Goal: Information Seeking & Learning: Check status

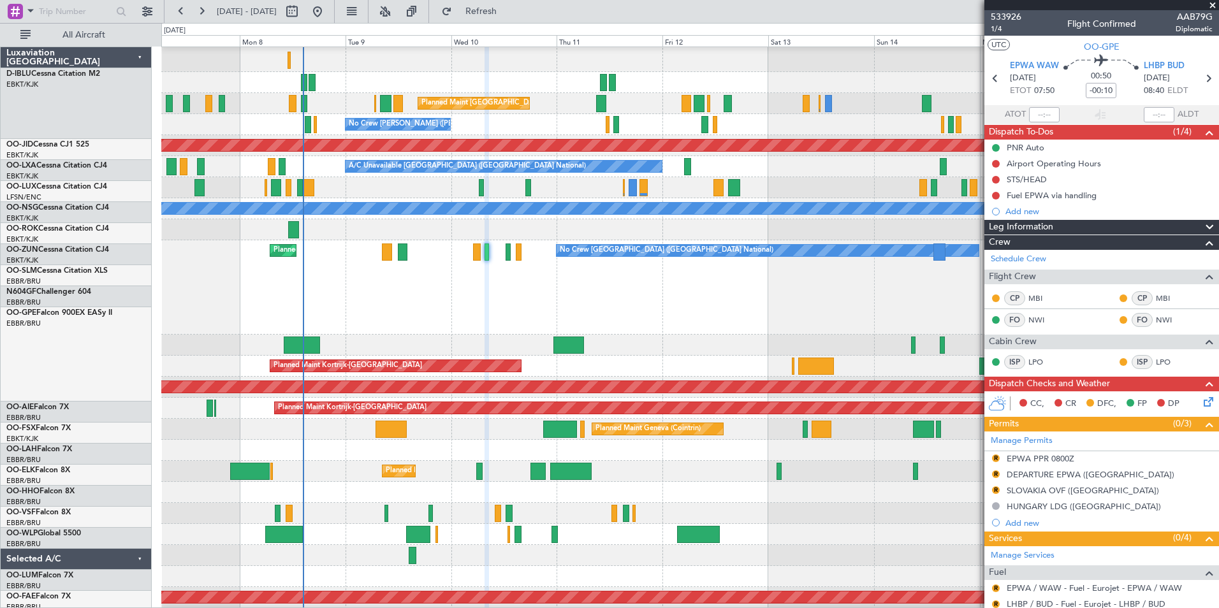
scroll to position [67, 0]
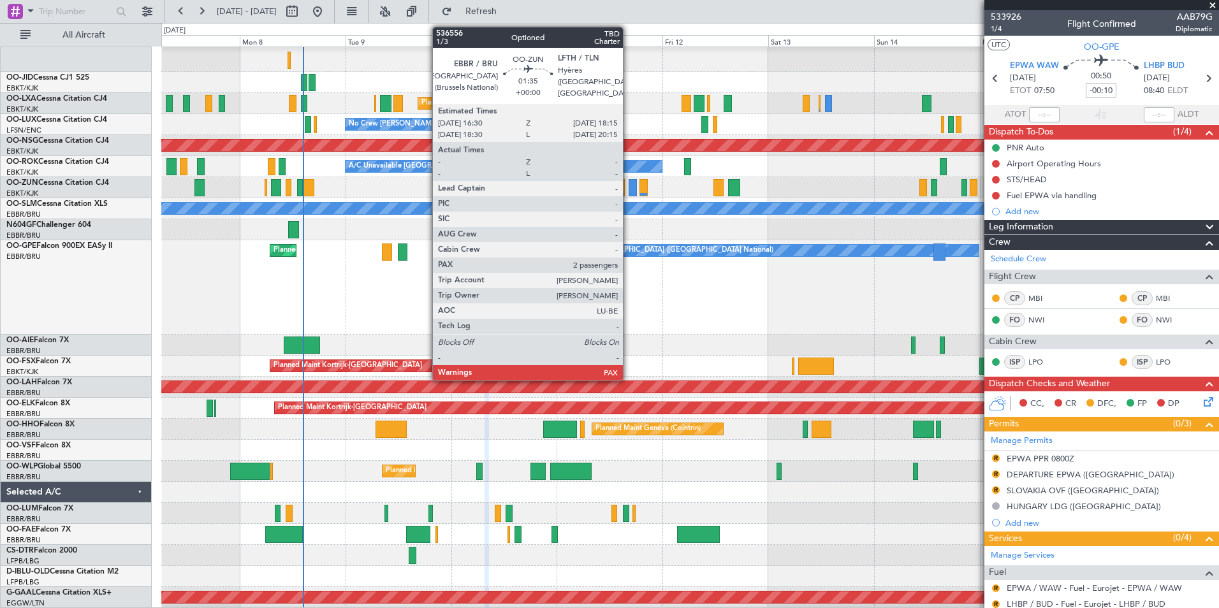
click at [629, 192] on div at bounding box center [633, 187] width 8 height 17
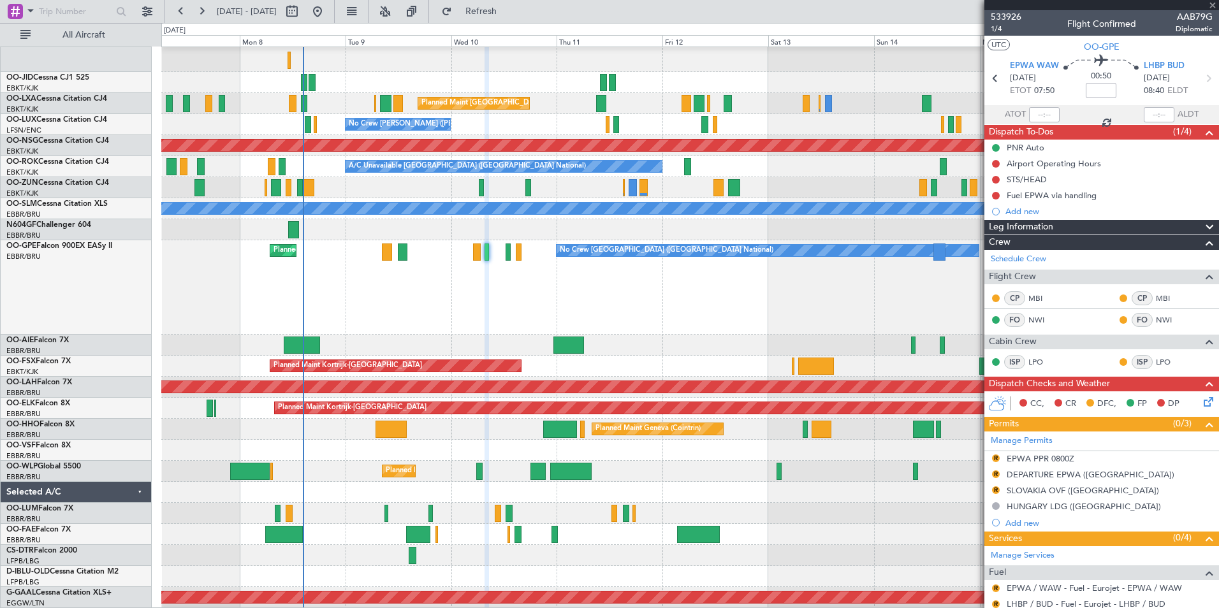
type input "2"
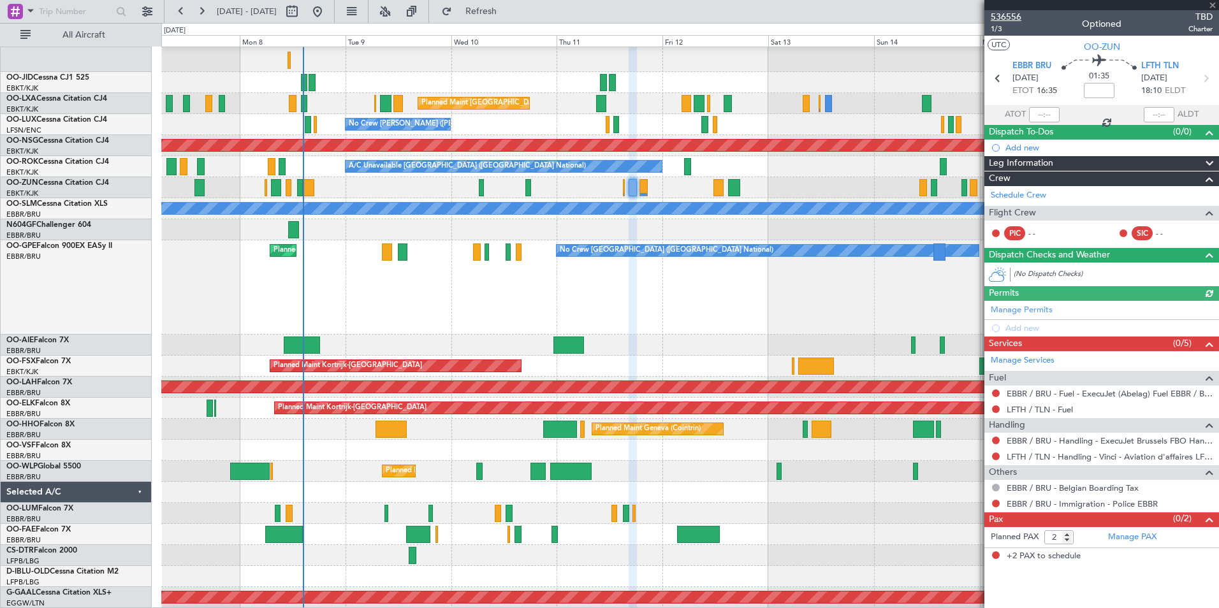
click at [1019, 18] on span "536556" at bounding box center [1006, 16] width 31 height 13
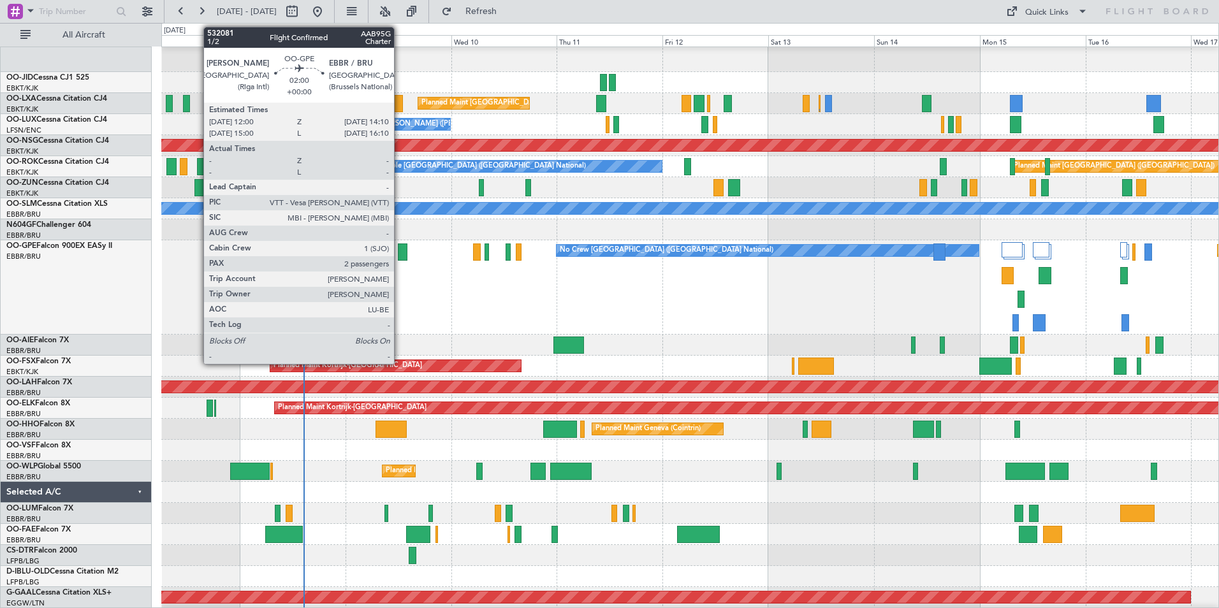
click at [400, 257] on div at bounding box center [403, 252] width 10 height 17
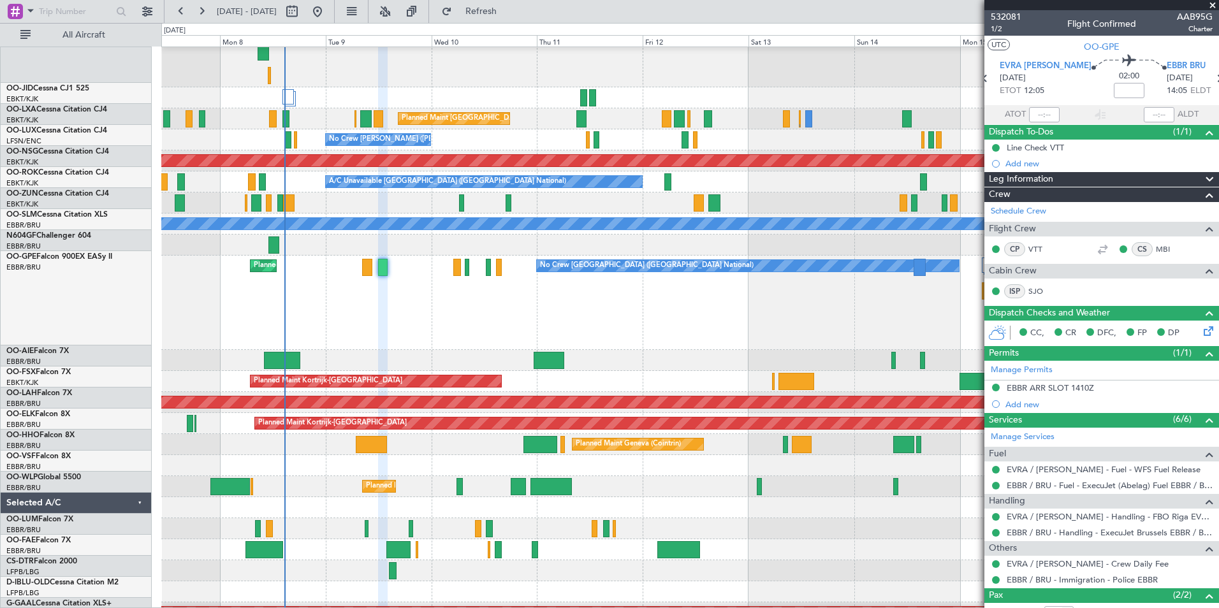
scroll to position [52, 0]
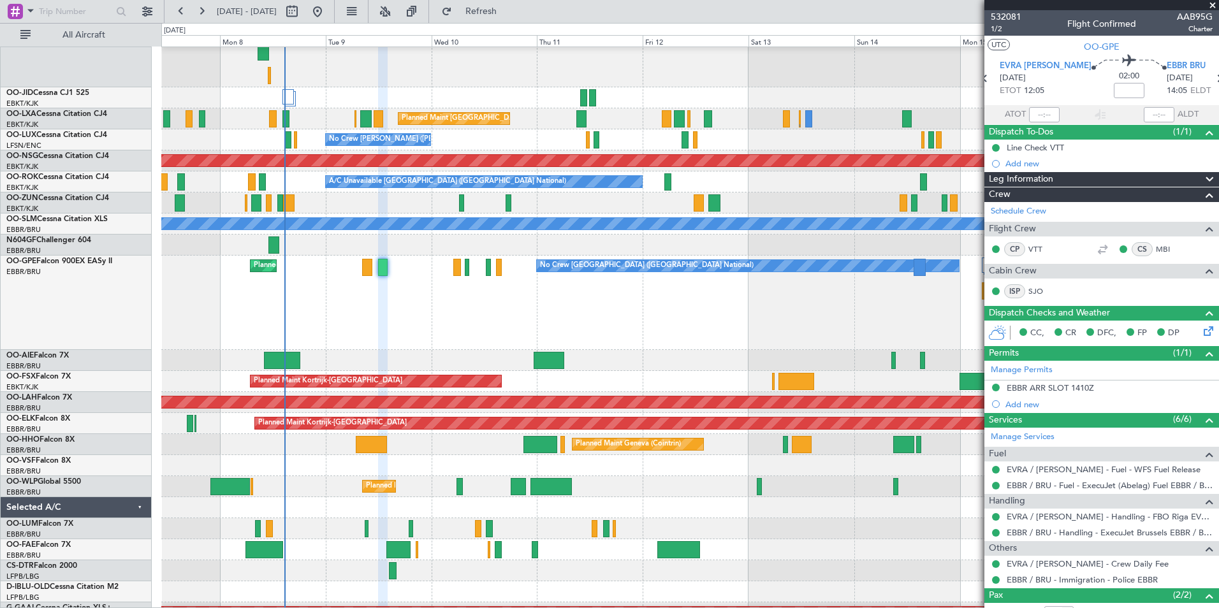
click at [353, 296] on div "No Crew [GEOGRAPHIC_DATA] ([GEOGRAPHIC_DATA] National) Planned Maint [GEOGRAPHI…" at bounding box center [689, 303] width 1057 height 94
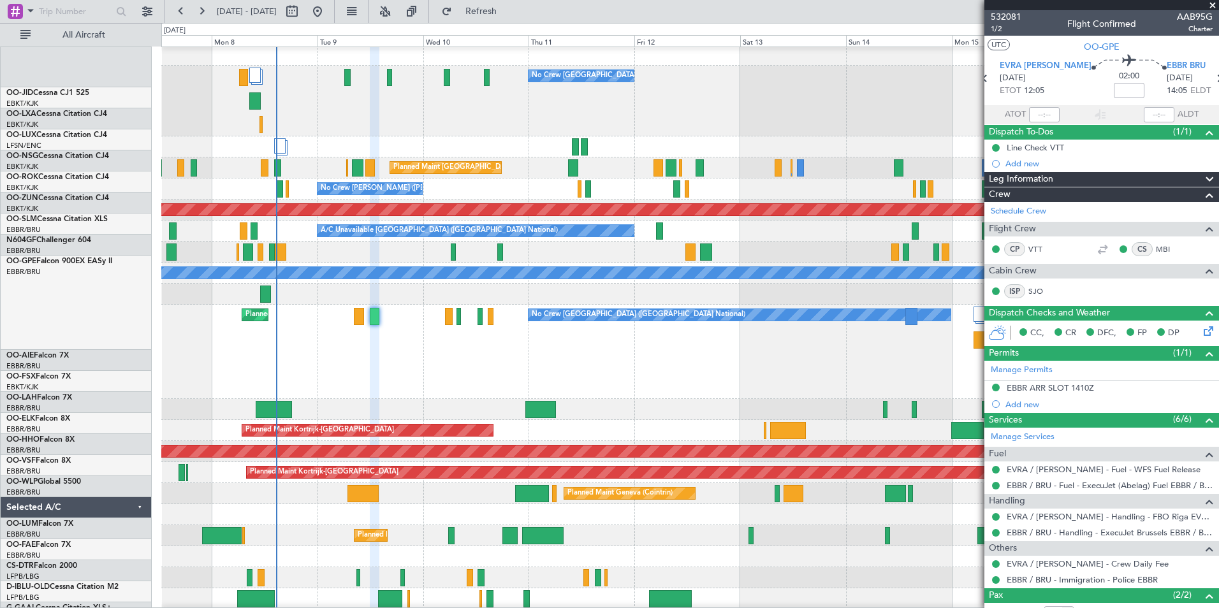
scroll to position [3, 0]
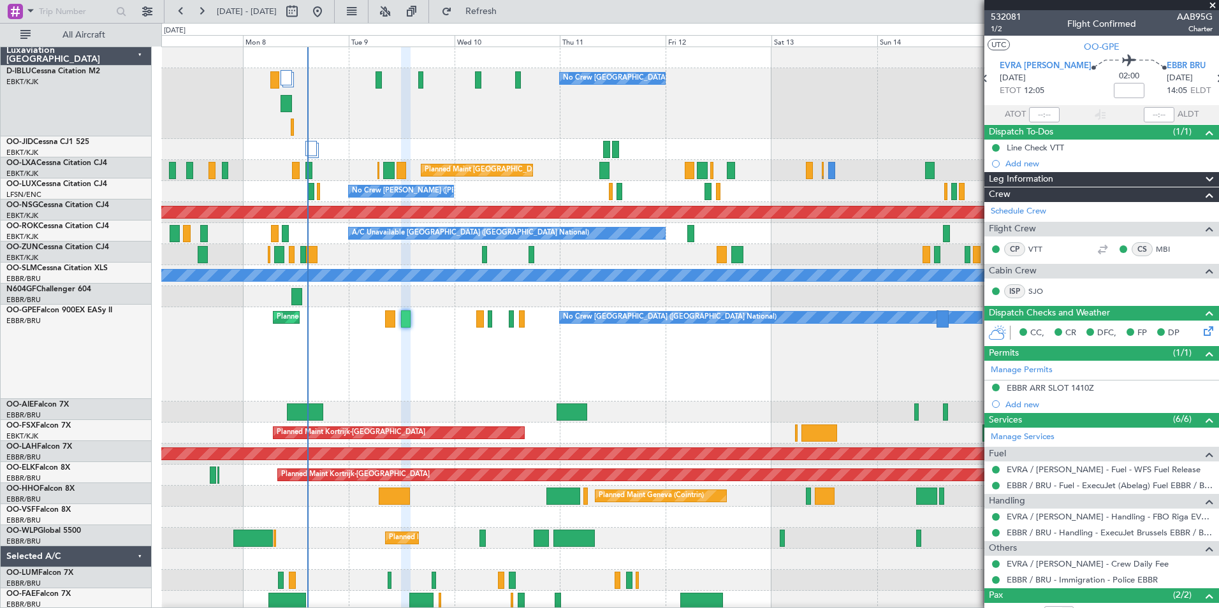
click at [375, 501] on div "No Crew [GEOGRAPHIC_DATA] ([GEOGRAPHIC_DATA] National) Planned Maint [GEOGRAPHI…" at bounding box center [689, 529] width 1057 height 965
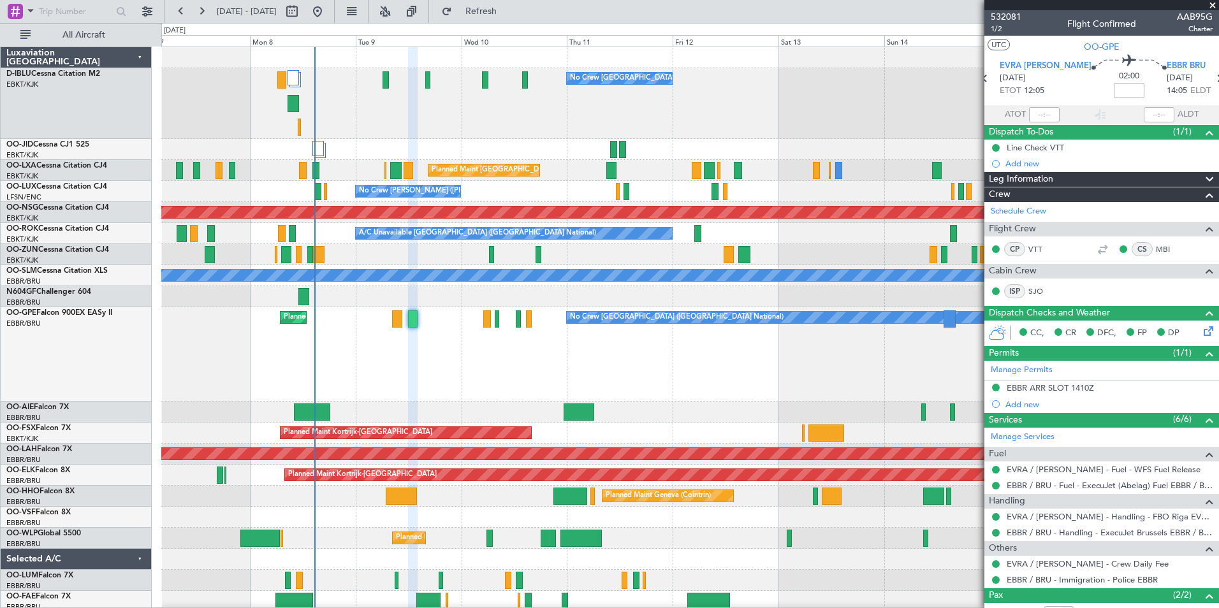
click at [594, 259] on div "Unplanned Maint [GEOGRAPHIC_DATA] ([GEOGRAPHIC_DATA])" at bounding box center [689, 254] width 1057 height 21
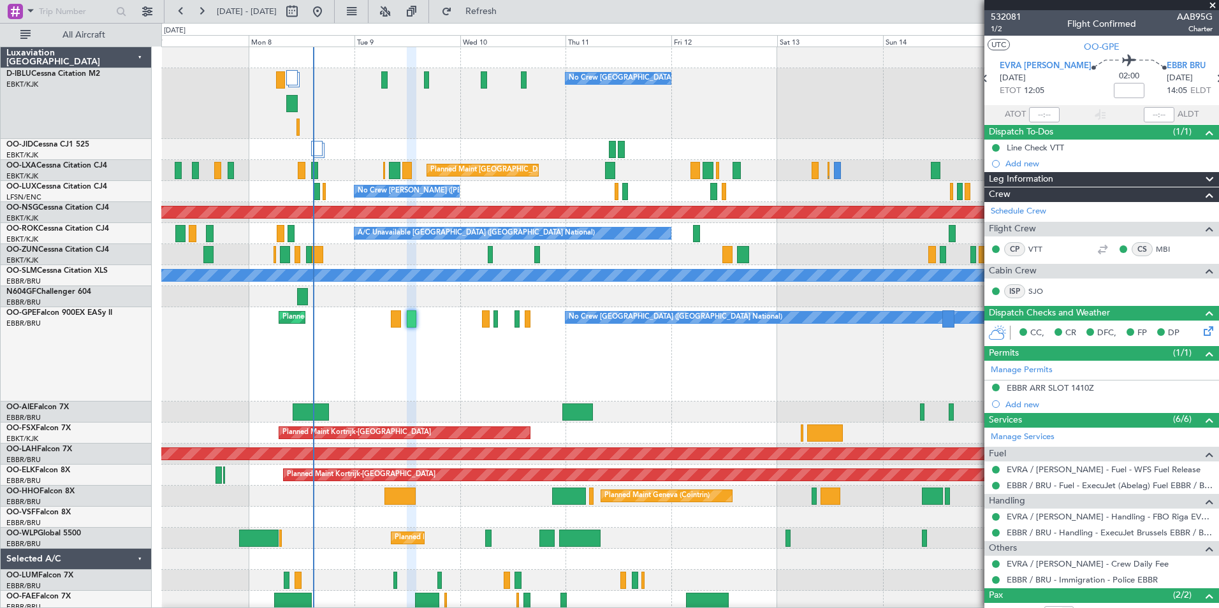
click at [1212, 6] on span at bounding box center [1212, 5] width 13 height 11
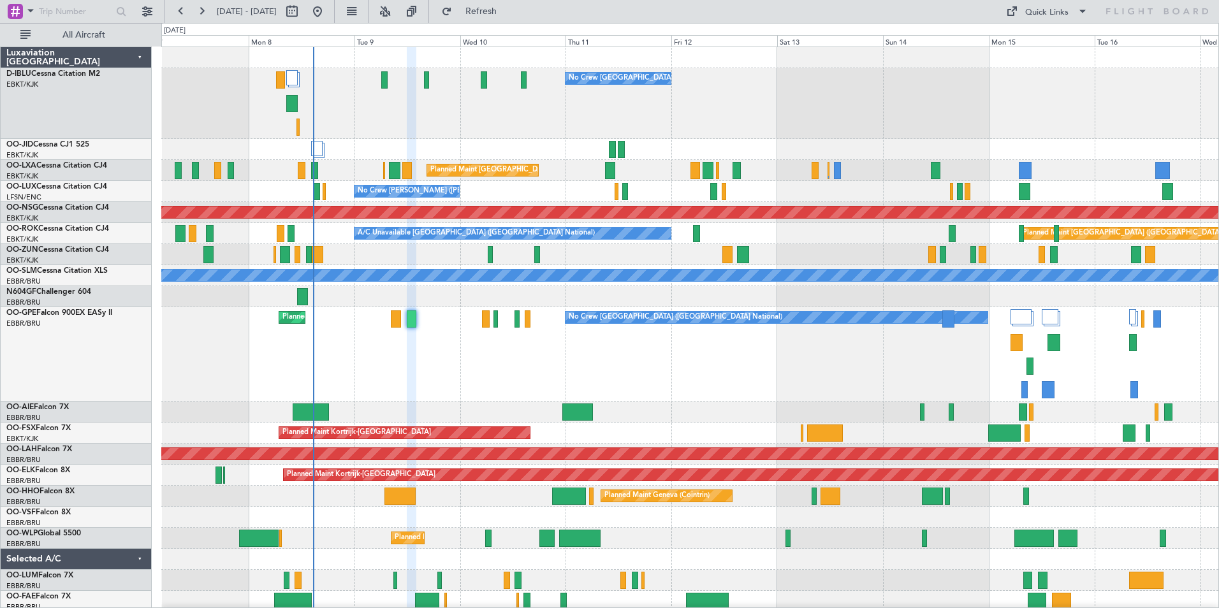
type input "0"
click at [1049, 8] on div "Quick Links" at bounding box center [1046, 12] width 43 height 13
click at [1067, 31] on button "Trip Builder" at bounding box center [1048, 42] width 96 height 31
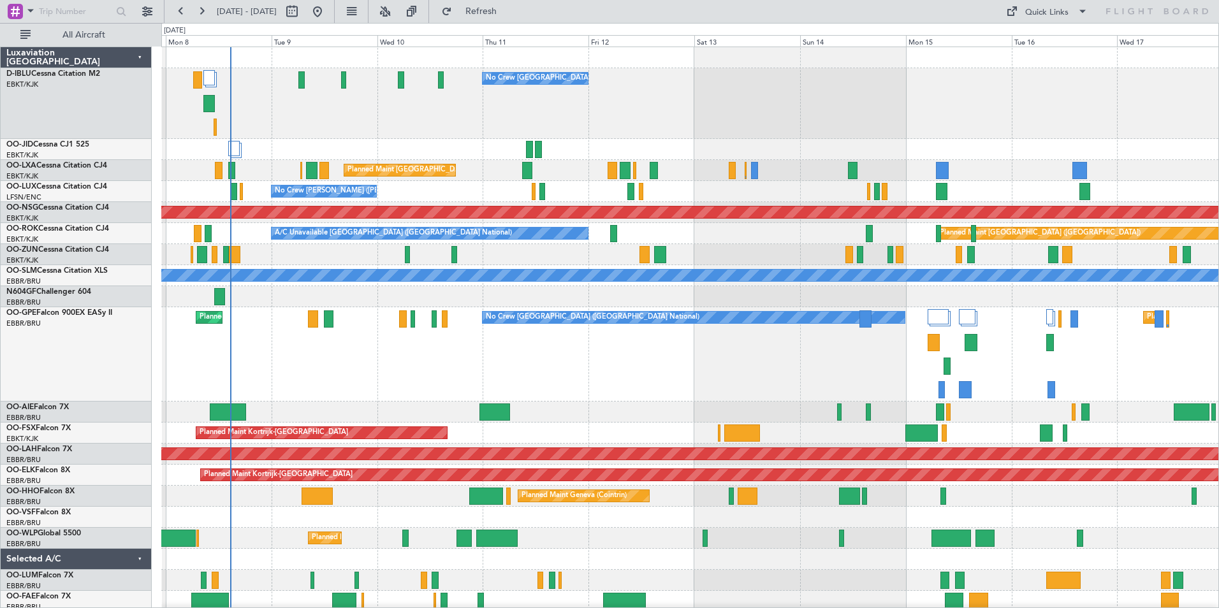
click at [993, 423] on div "No Crew [GEOGRAPHIC_DATA] ([GEOGRAPHIC_DATA] National) Planned Maint [GEOGRAPHI…" at bounding box center [689, 529] width 1057 height 965
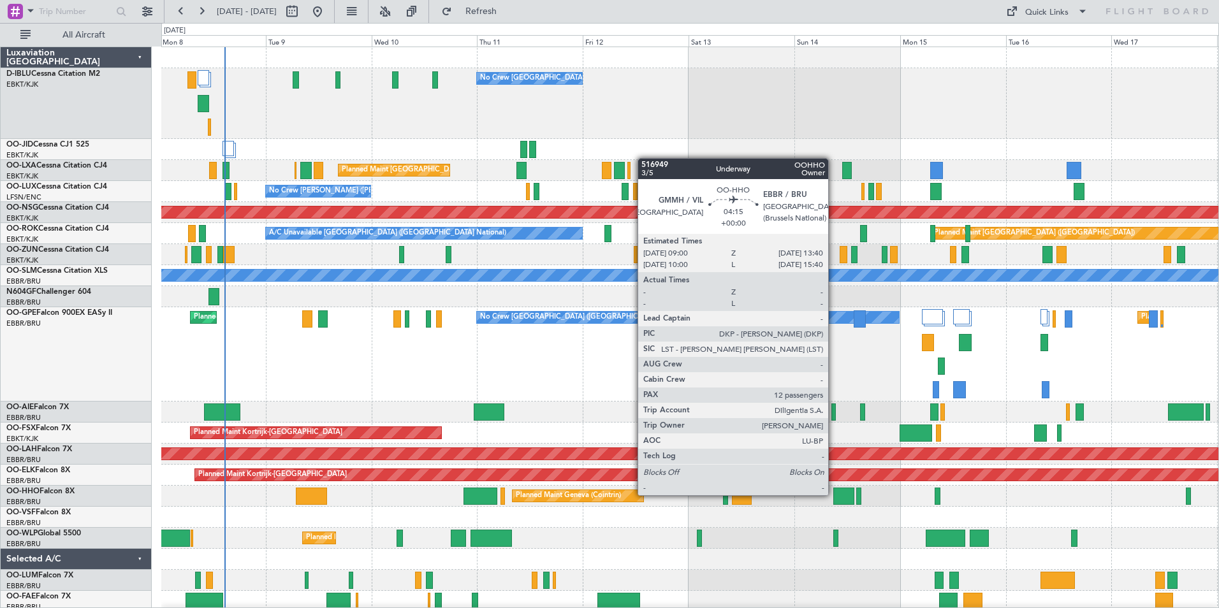
click at [836, 495] on div at bounding box center [843, 496] width 21 height 17
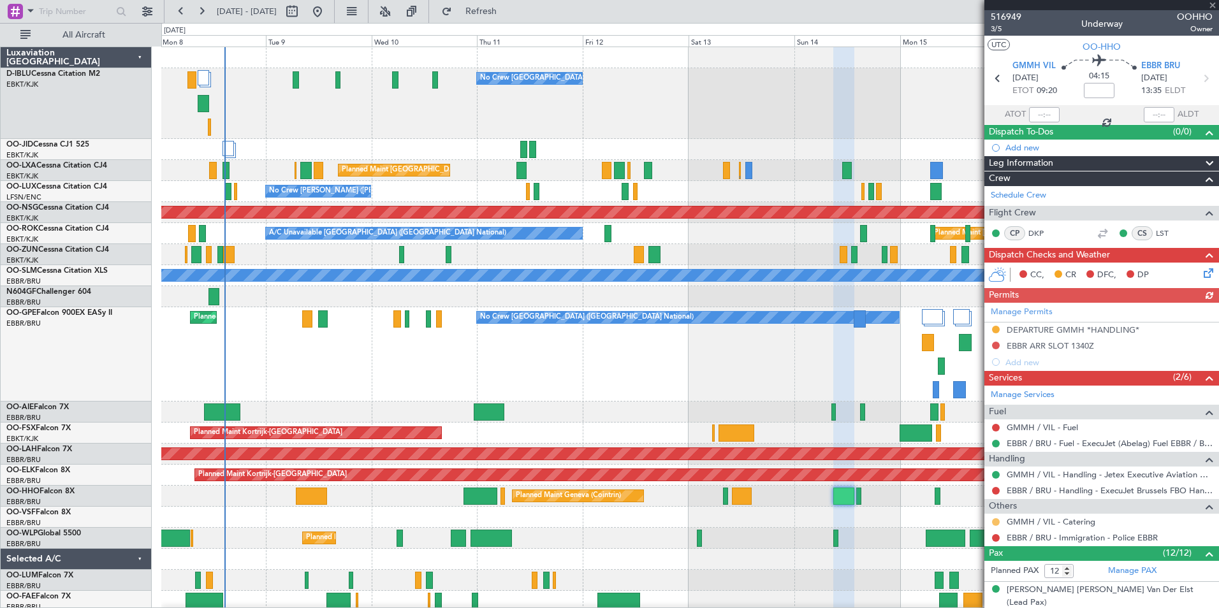
click at [995, 521] on button at bounding box center [996, 522] width 8 height 8
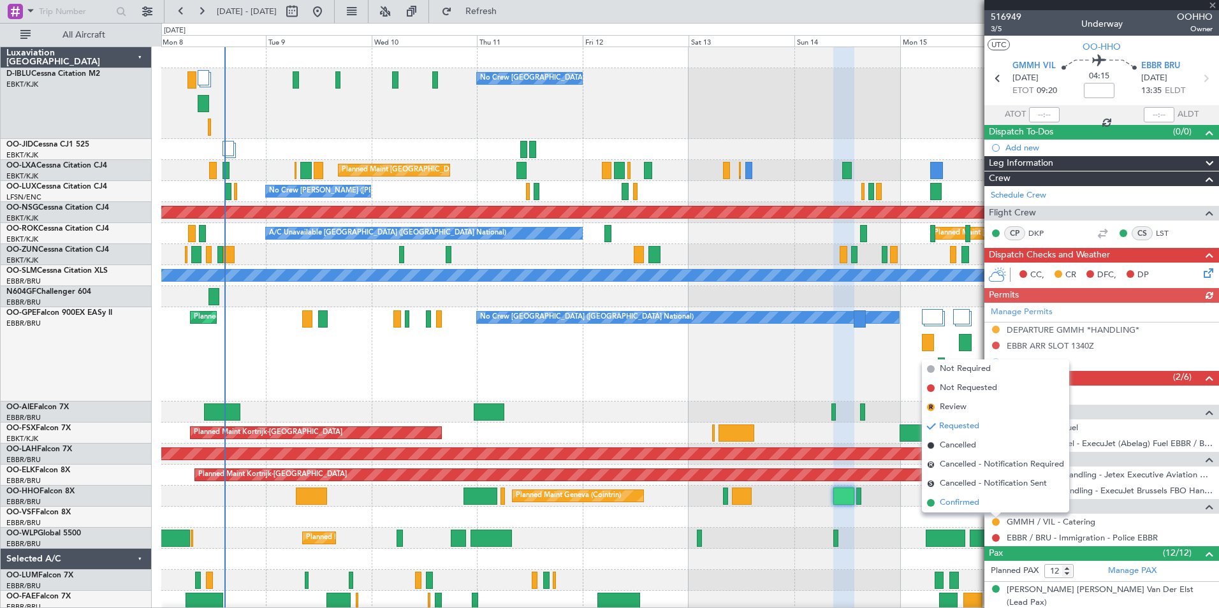
click at [979, 501] on span "Confirmed" at bounding box center [960, 503] width 40 height 13
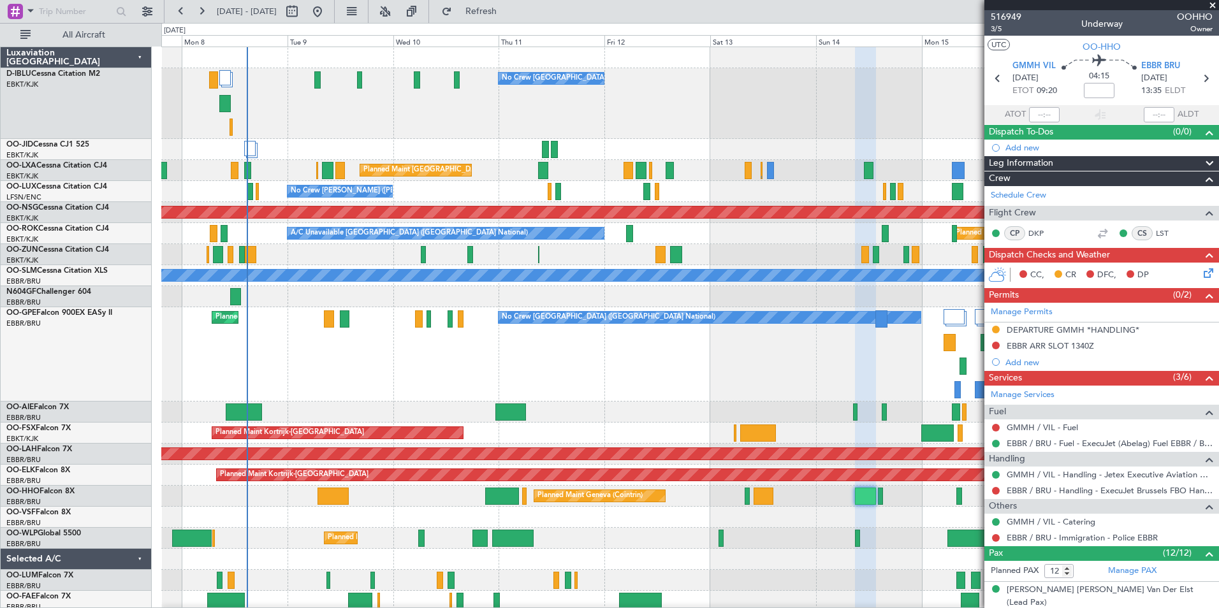
click at [420, 375] on div "Planned Maint [GEOGRAPHIC_DATA] ([GEOGRAPHIC_DATA] National) Planned Maint [GEO…" at bounding box center [689, 354] width 1057 height 94
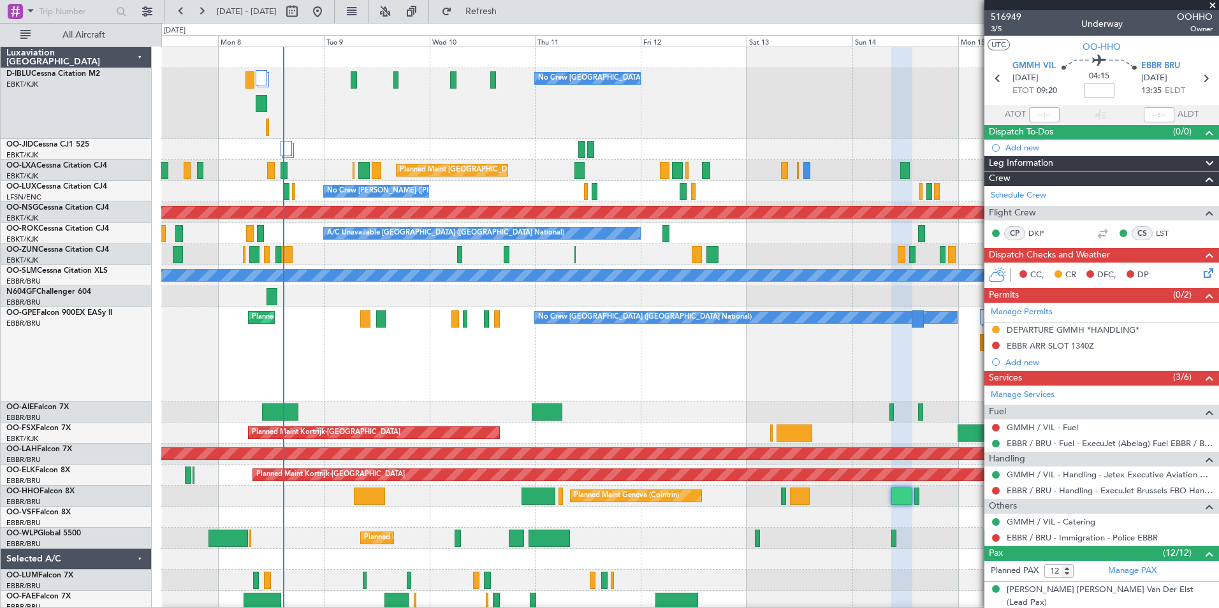
click at [538, 384] on div "Planned Maint [GEOGRAPHIC_DATA] ([GEOGRAPHIC_DATA] National) Planned Maint [GEO…" at bounding box center [689, 354] width 1057 height 94
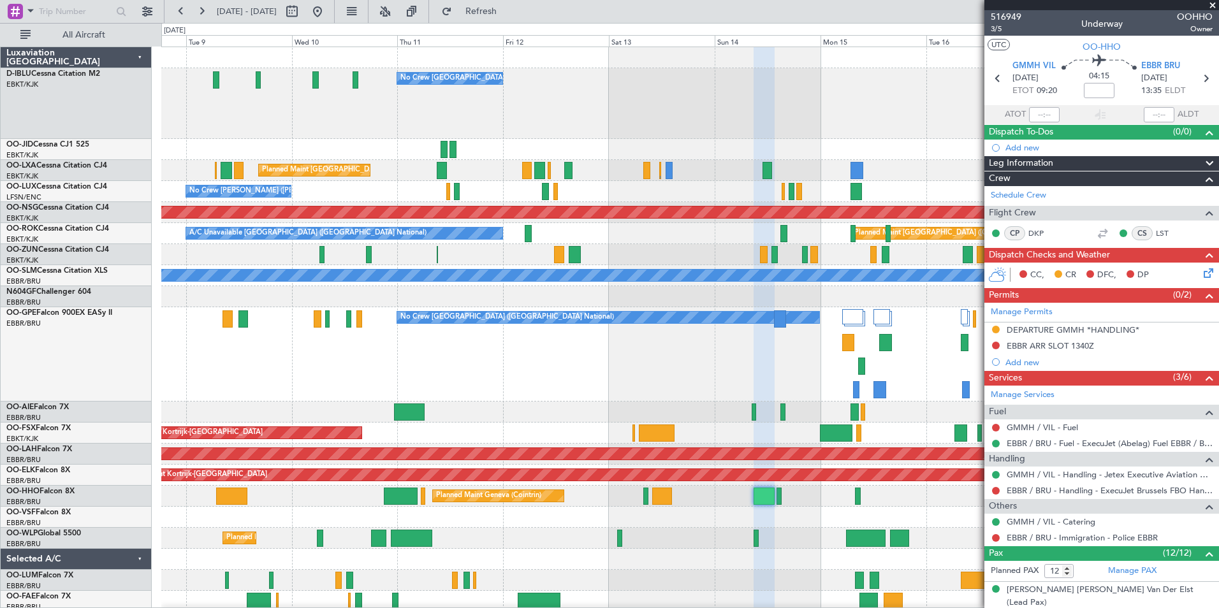
click at [471, 420] on div "No Crew [GEOGRAPHIC_DATA] ([GEOGRAPHIC_DATA] National) Planned Maint [GEOGRAPHI…" at bounding box center [689, 529] width 1057 height 965
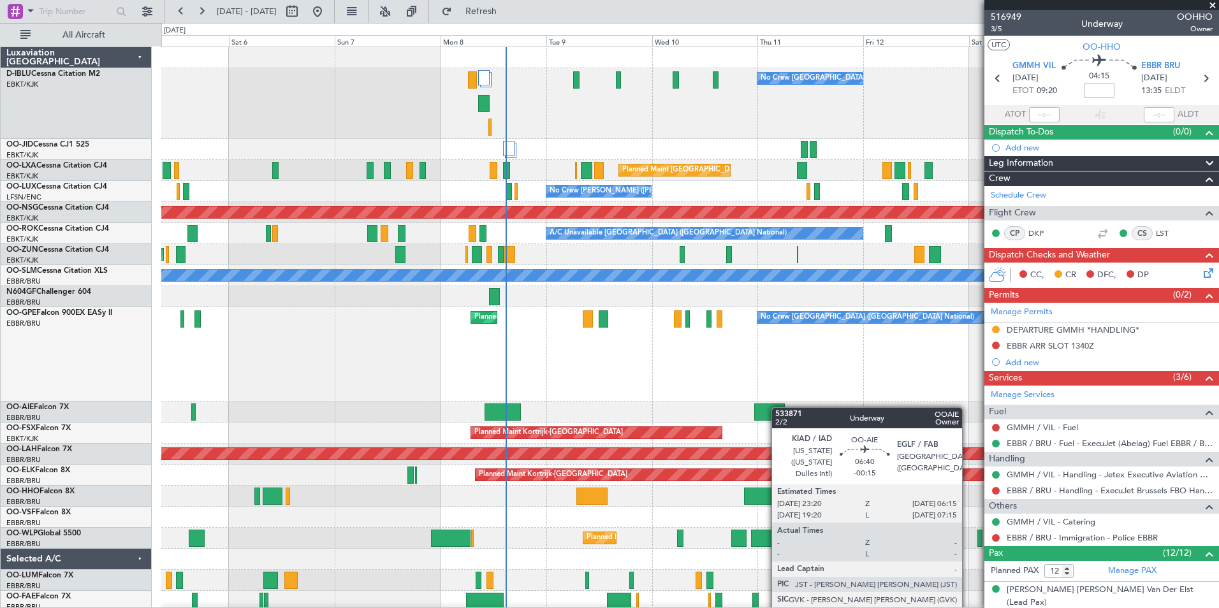
click at [778, 407] on div "No Crew [GEOGRAPHIC_DATA] ([GEOGRAPHIC_DATA] National) No Crew [GEOGRAPHIC_DATA…" at bounding box center [689, 540] width 1057 height 986
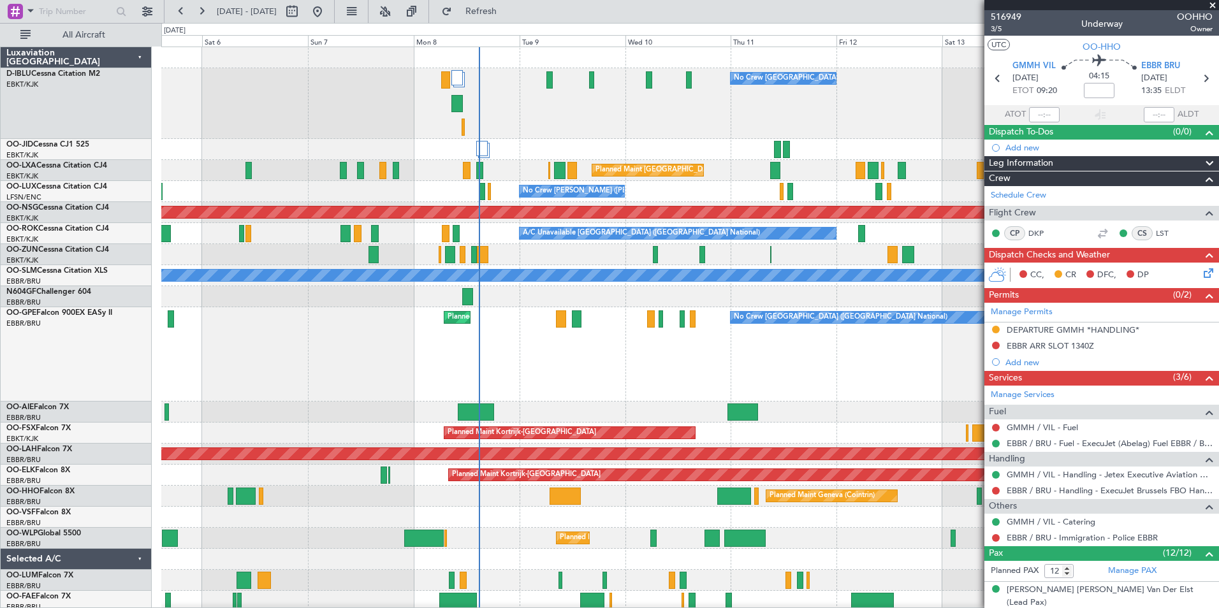
click at [818, 381] on div "No Crew [GEOGRAPHIC_DATA] ([GEOGRAPHIC_DATA] National) Planned Maint [GEOGRAPHI…" at bounding box center [689, 354] width 1057 height 94
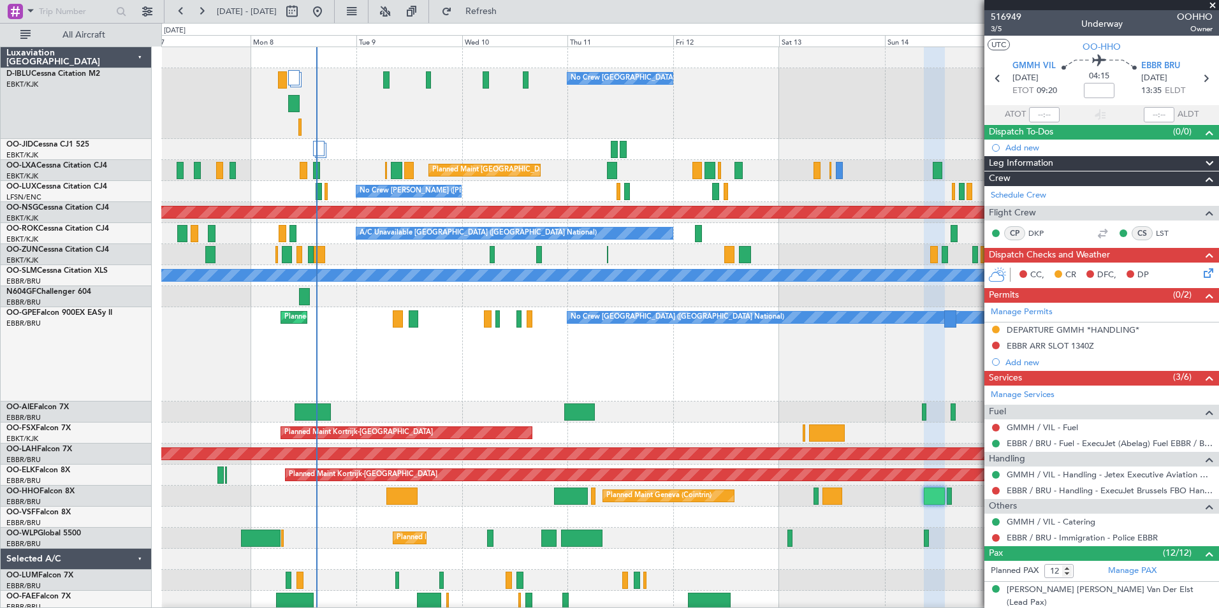
click at [682, 411] on div "No Crew [GEOGRAPHIC_DATA] ([GEOGRAPHIC_DATA] National) Planned Maint [GEOGRAPHI…" at bounding box center [689, 529] width 1057 height 965
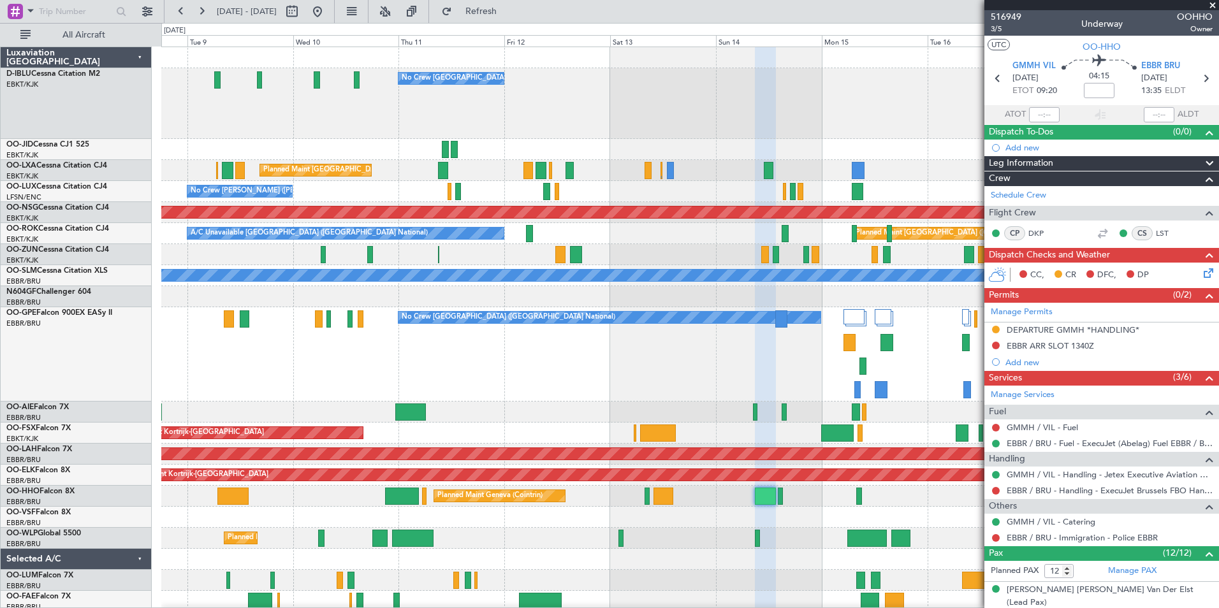
click at [594, 392] on div "No Crew [GEOGRAPHIC_DATA] ([GEOGRAPHIC_DATA] National) Planned Maint [GEOGRAPHI…" at bounding box center [689, 354] width 1057 height 94
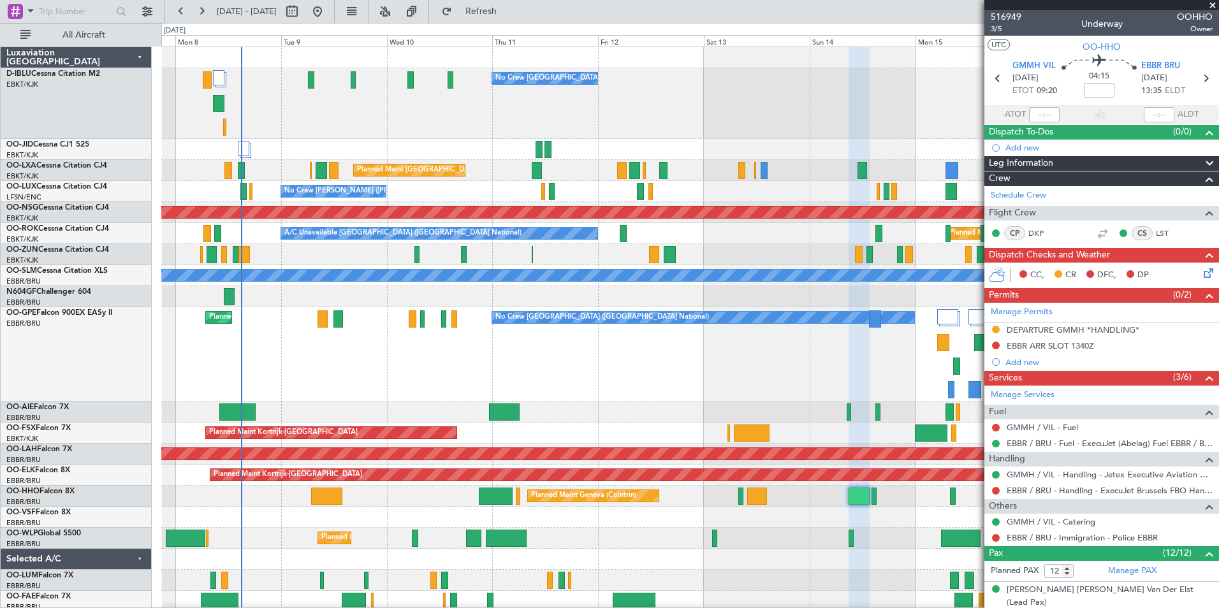
click at [712, 361] on div "No Crew [GEOGRAPHIC_DATA] ([GEOGRAPHIC_DATA] National) Planned Maint [GEOGRAPHI…" at bounding box center [689, 354] width 1057 height 94
click at [711, 440] on div "Planned Maint Kortrijk-[GEOGRAPHIC_DATA]" at bounding box center [689, 433] width 1057 height 21
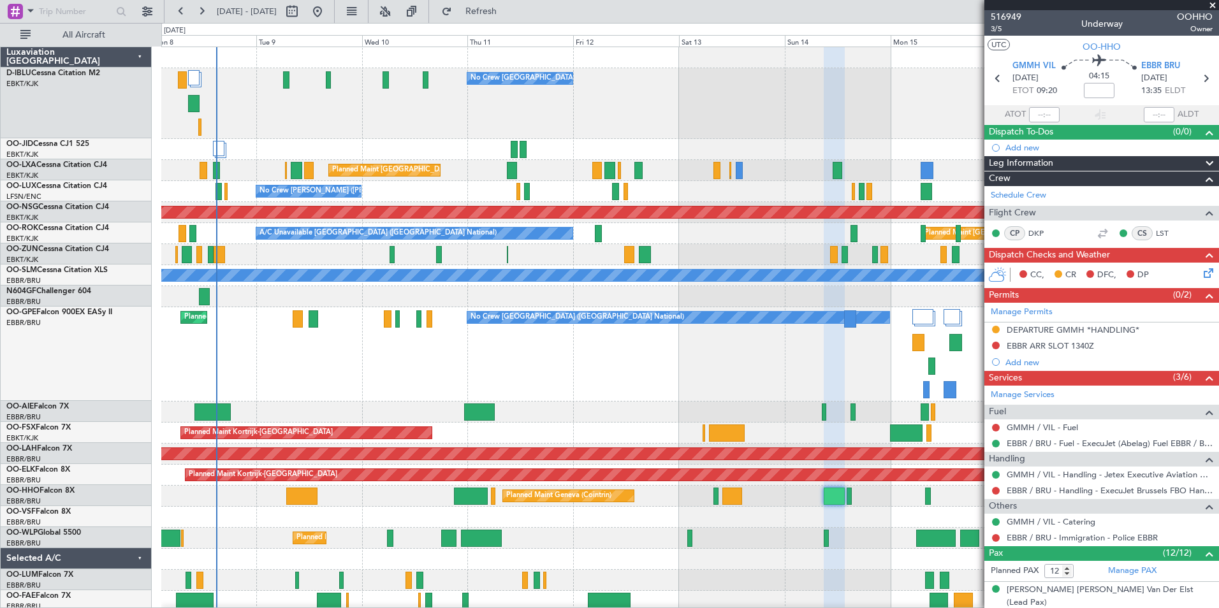
click at [691, 374] on div "No Crew [GEOGRAPHIC_DATA] ([GEOGRAPHIC_DATA] National) Planned Maint [GEOGRAPHI…" at bounding box center [689, 354] width 1057 height 94
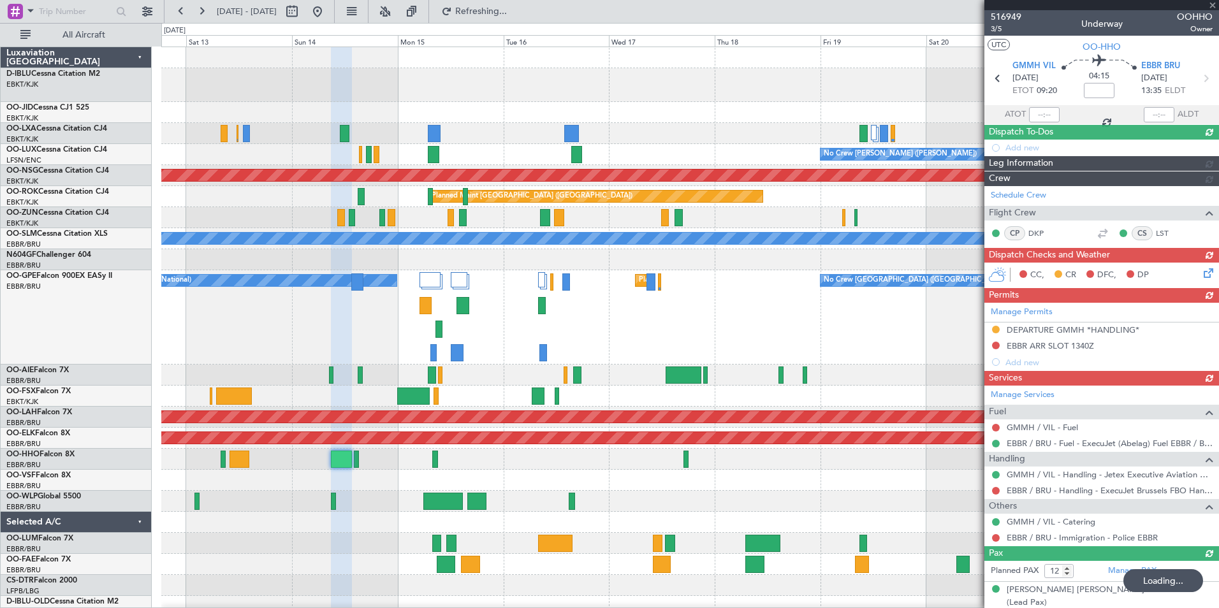
click at [208, 369] on div "No Crew [GEOGRAPHIC_DATA] ([GEOGRAPHIC_DATA] National) Planned Maint [GEOGRAPHI…" at bounding box center [689, 511] width 1057 height 928
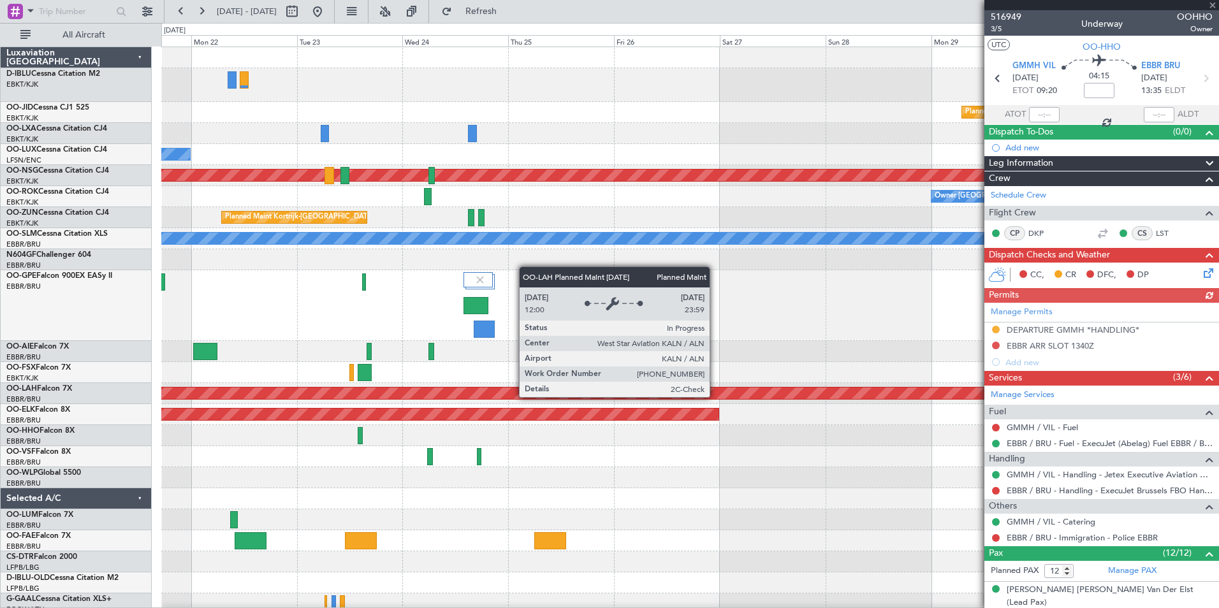
click at [386, 420] on div "Planned Maint Kortrijk-[GEOGRAPHIC_DATA] No Crew [PERSON_NAME] ([PERSON_NAME]) …" at bounding box center [689, 499] width 1057 height 904
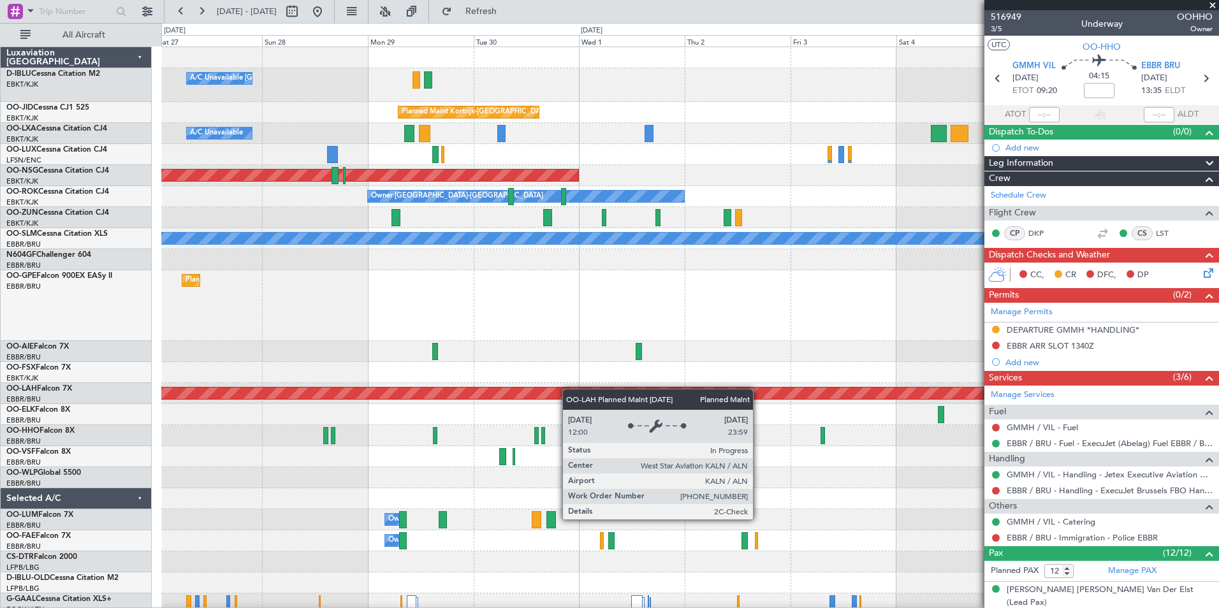
click at [480, 393] on div "A/C Unavailable [GEOGRAPHIC_DATA]-[GEOGRAPHIC_DATA] A/C Unavailable [GEOGRAPHIC…" at bounding box center [689, 478] width 1057 height 862
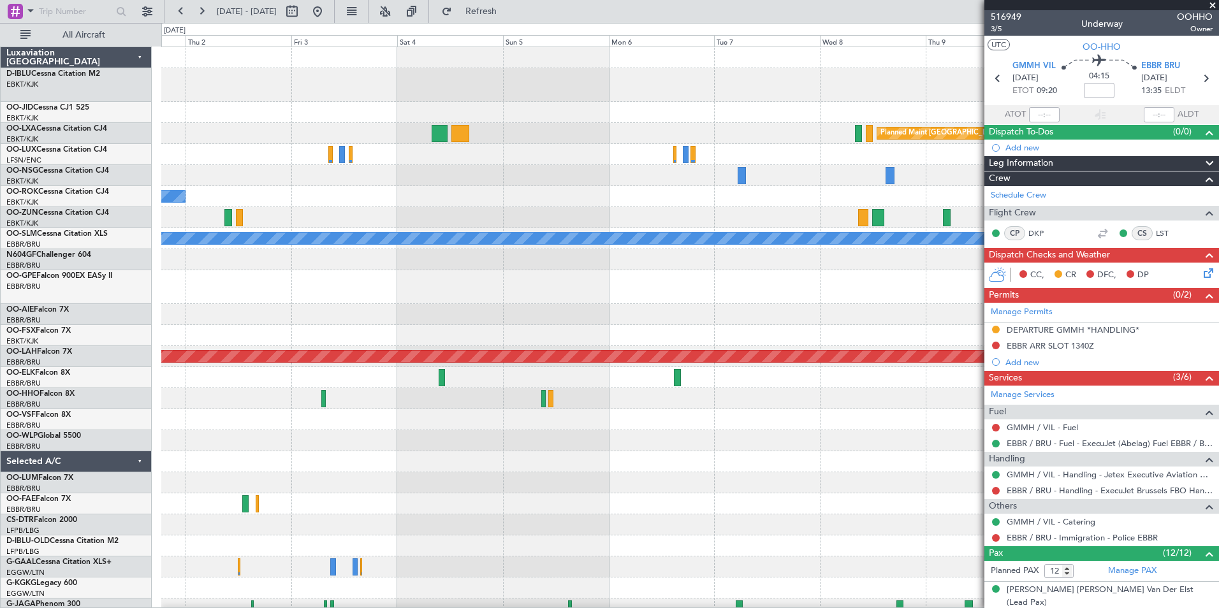
click at [500, 430] on div at bounding box center [689, 419] width 1057 height 21
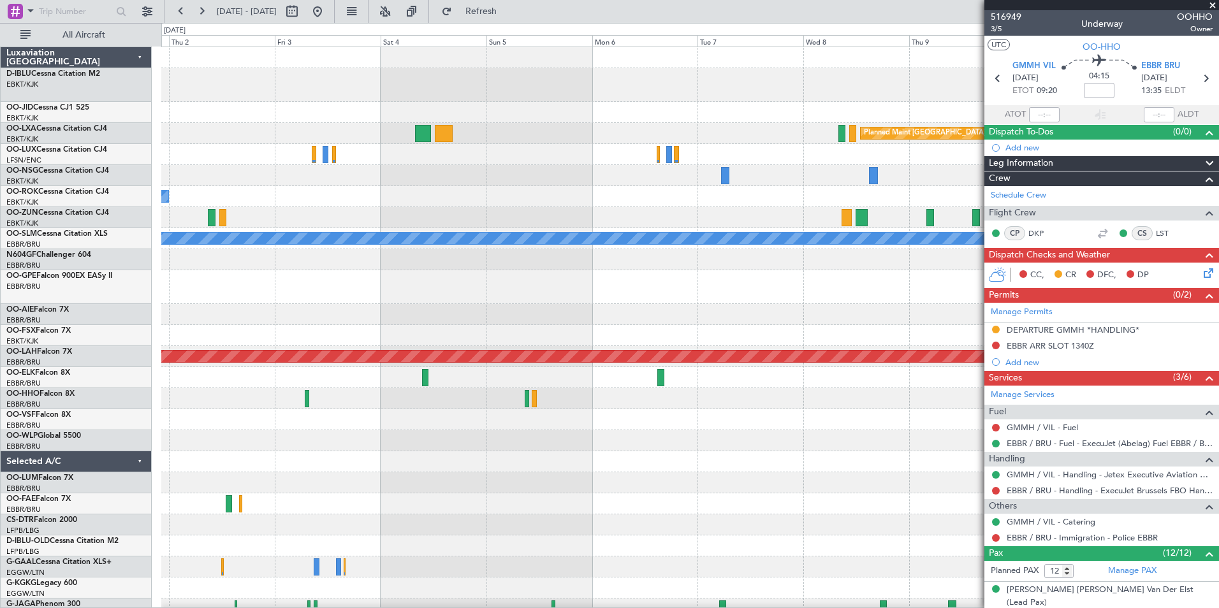
click at [466, 443] on div "Planned Maint Kortrijk-[GEOGRAPHIC_DATA] Planned Maint [GEOGRAPHIC_DATA] ([GEOG…" at bounding box center [689, 459] width 1057 height 825
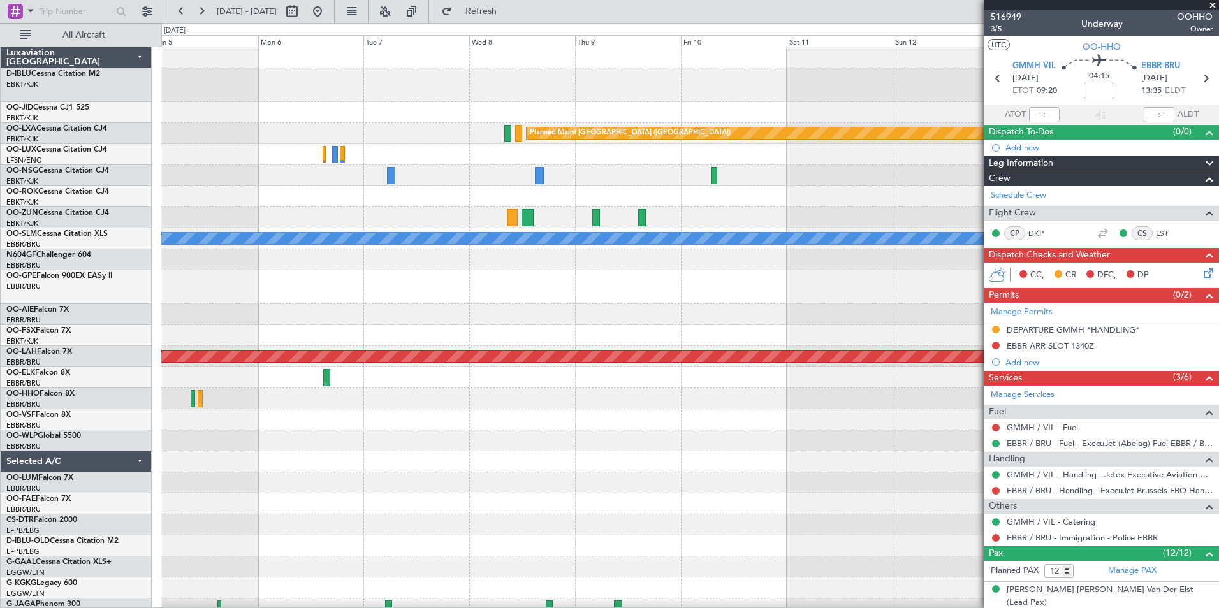
click at [564, 439] on div at bounding box center [689, 440] width 1057 height 21
click at [497, 417] on div at bounding box center [689, 419] width 1057 height 21
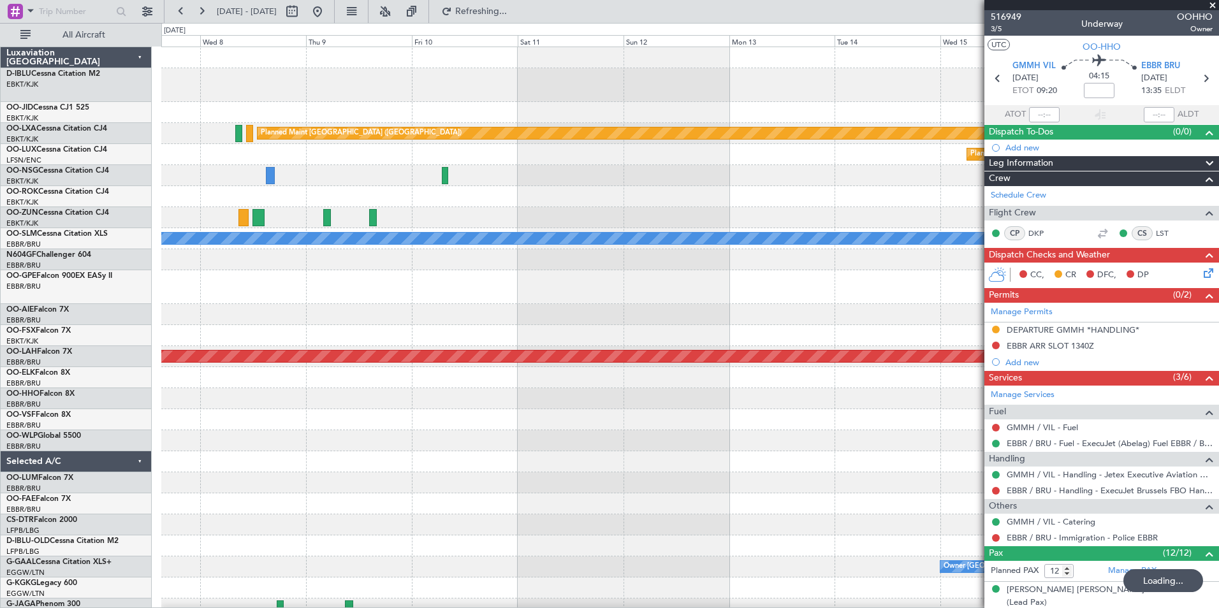
click at [405, 389] on div "Planned Maint [GEOGRAPHIC_DATA] ([GEOGRAPHIC_DATA]) Planned Maint [GEOGRAPHIC_D…" at bounding box center [689, 459] width 1057 height 825
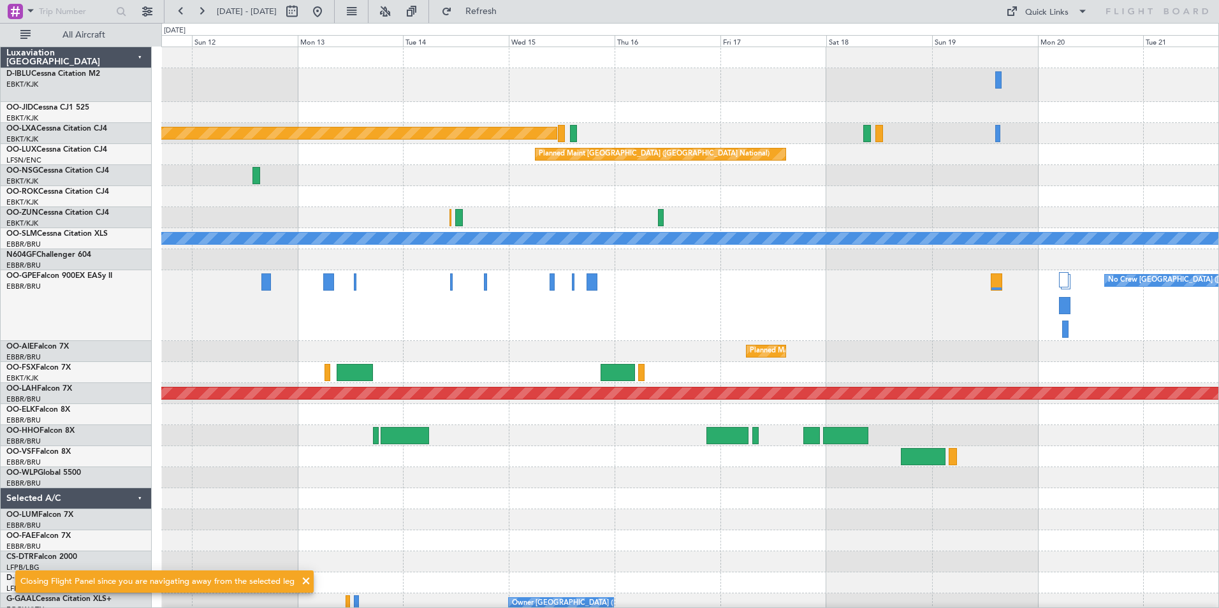
click at [672, 448] on div "Planned Maint [GEOGRAPHIC_DATA] ([GEOGRAPHIC_DATA]) Planned Maint [GEOGRAPHIC_D…" at bounding box center [689, 499] width 1057 height 904
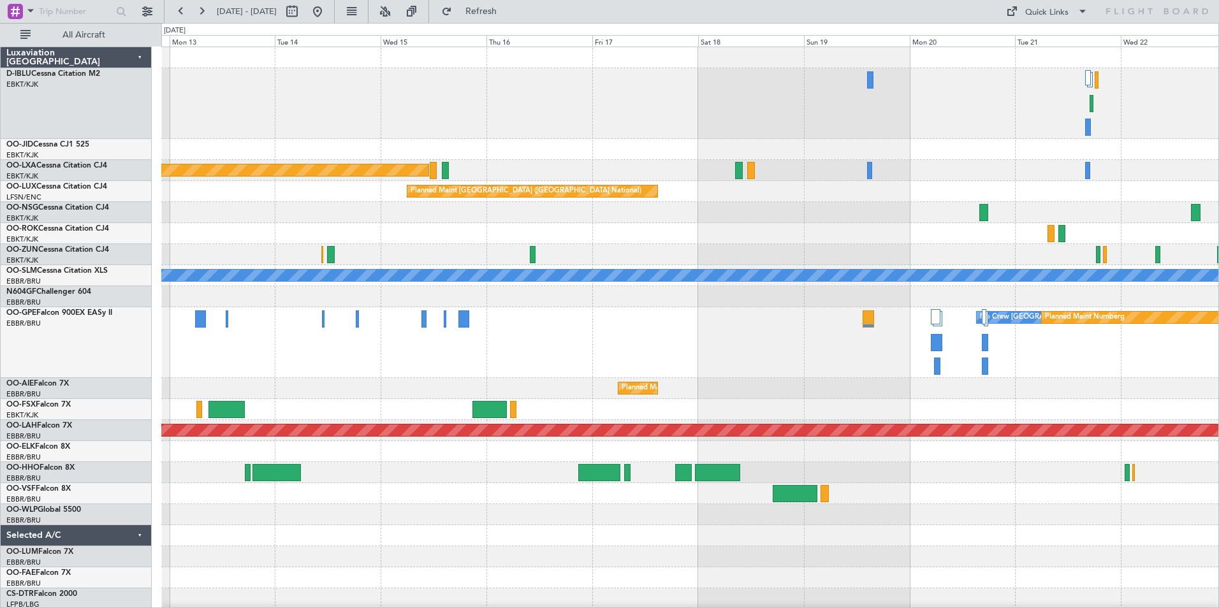
click at [643, 412] on div at bounding box center [689, 409] width 1057 height 21
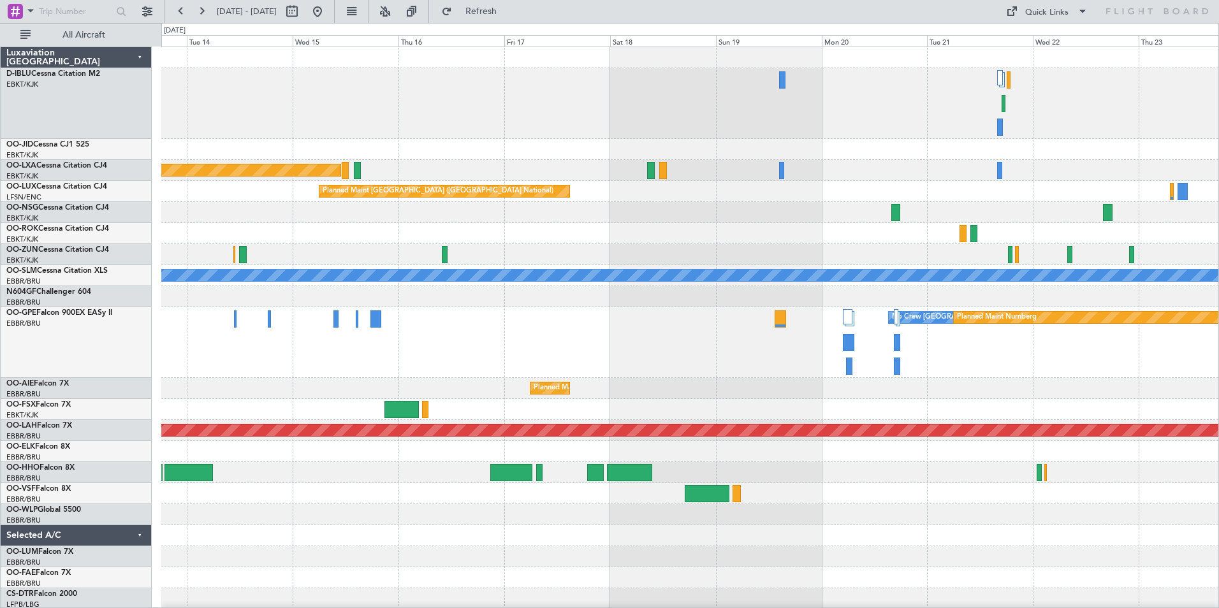
click at [707, 409] on div at bounding box center [689, 409] width 1057 height 21
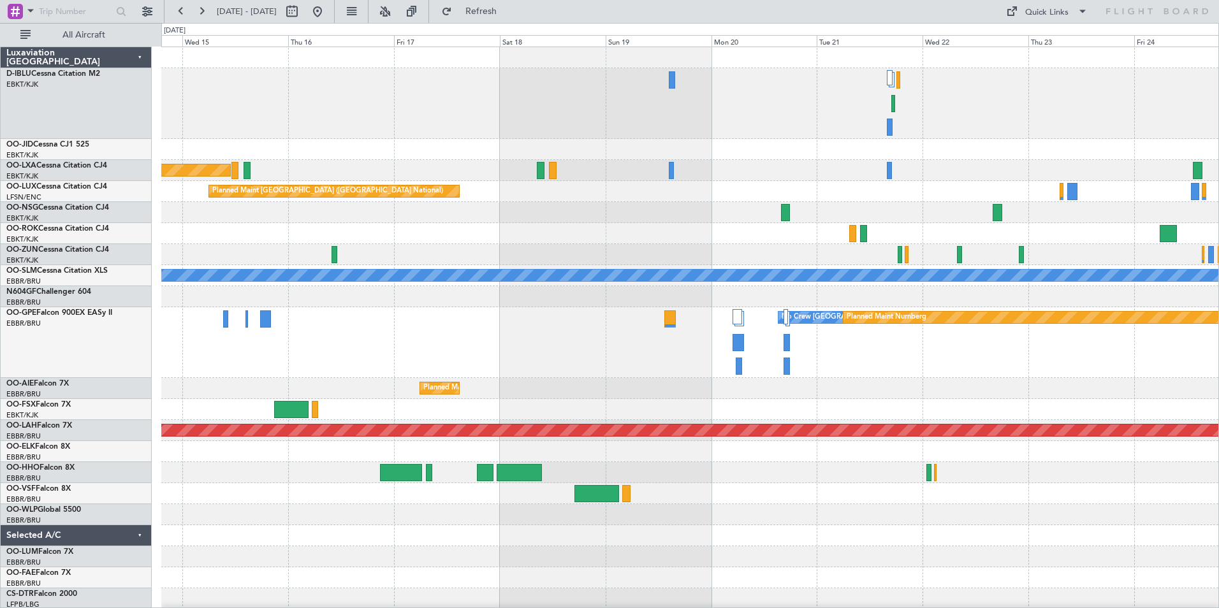
click at [599, 411] on div at bounding box center [689, 409] width 1057 height 21
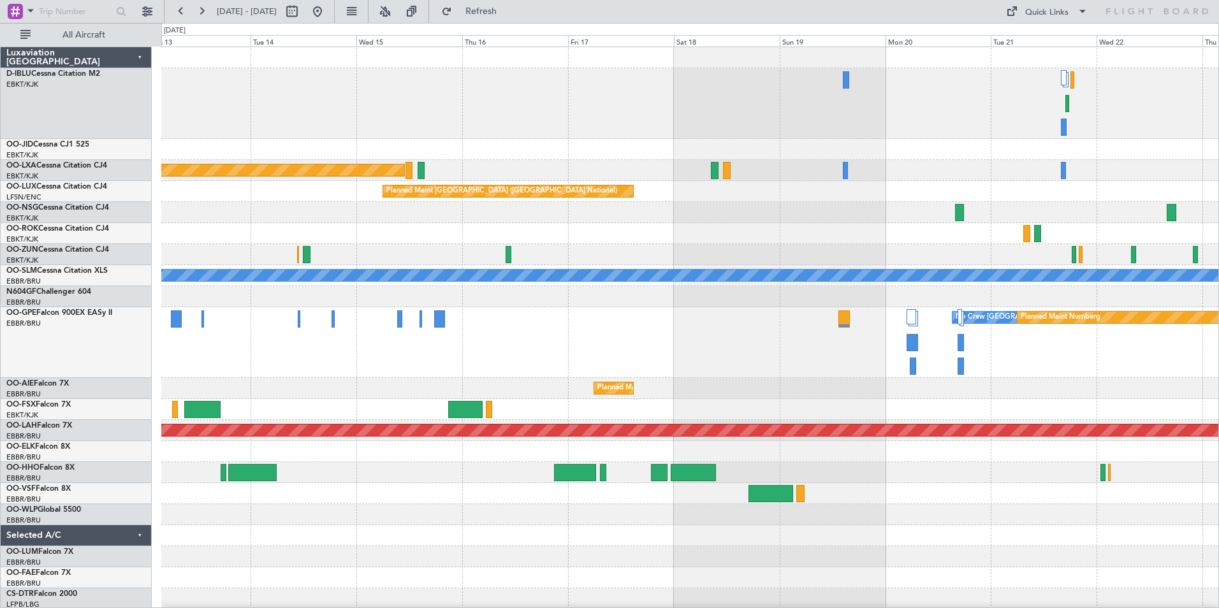
click at [574, 414] on div at bounding box center [689, 409] width 1057 height 21
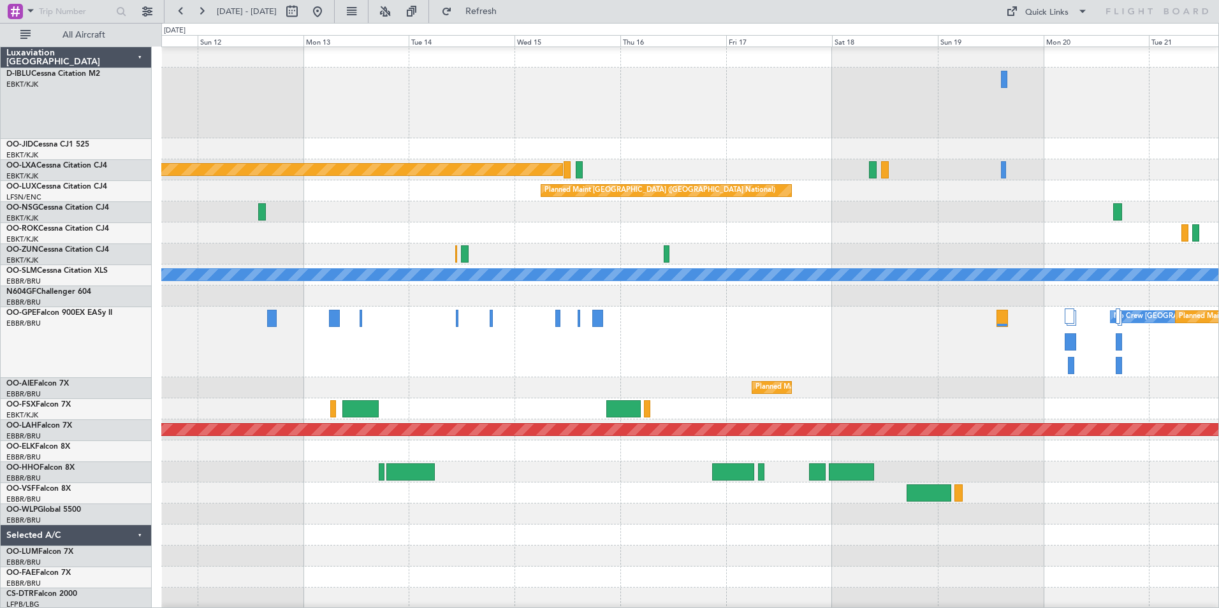
scroll to position [1, 0]
click at [947, 377] on div "No Crew [GEOGRAPHIC_DATA] ([GEOGRAPHIC_DATA] National) Planned Maint Nurnberg" at bounding box center [689, 342] width 1057 height 71
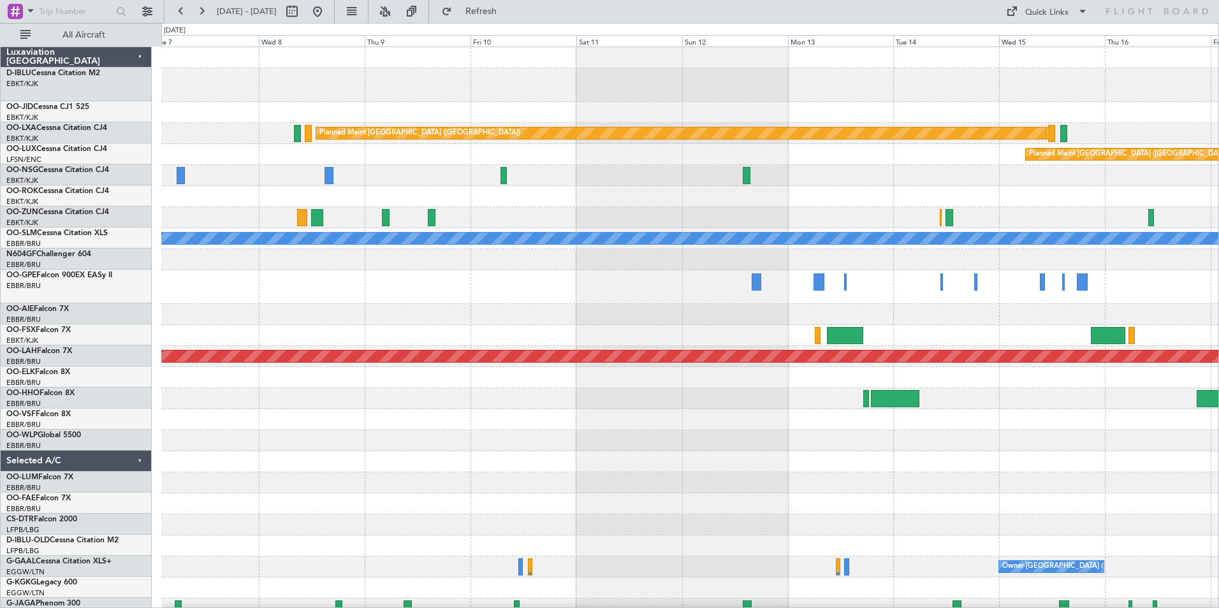
scroll to position [0, 0]
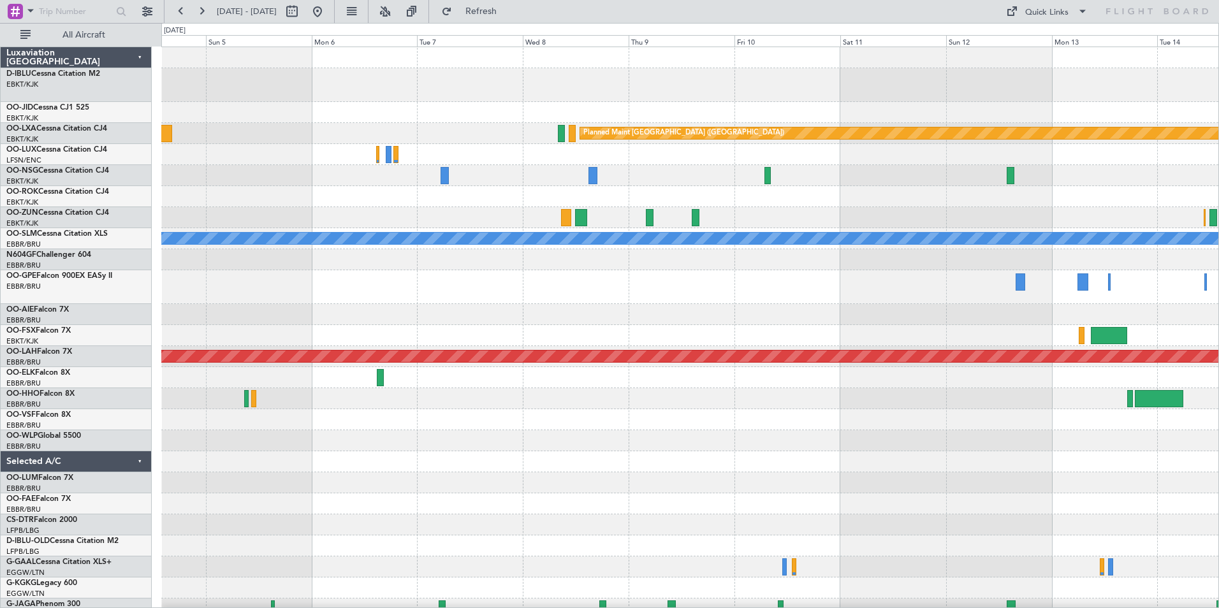
click at [1059, 393] on div "Planned Maint [GEOGRAPHIC_DATA] ([GEOGRAPHIC_DATA]) Planned Maint [GEOGRAPHIC_D…" at bounding box center [689, 480] width 1057 height 867
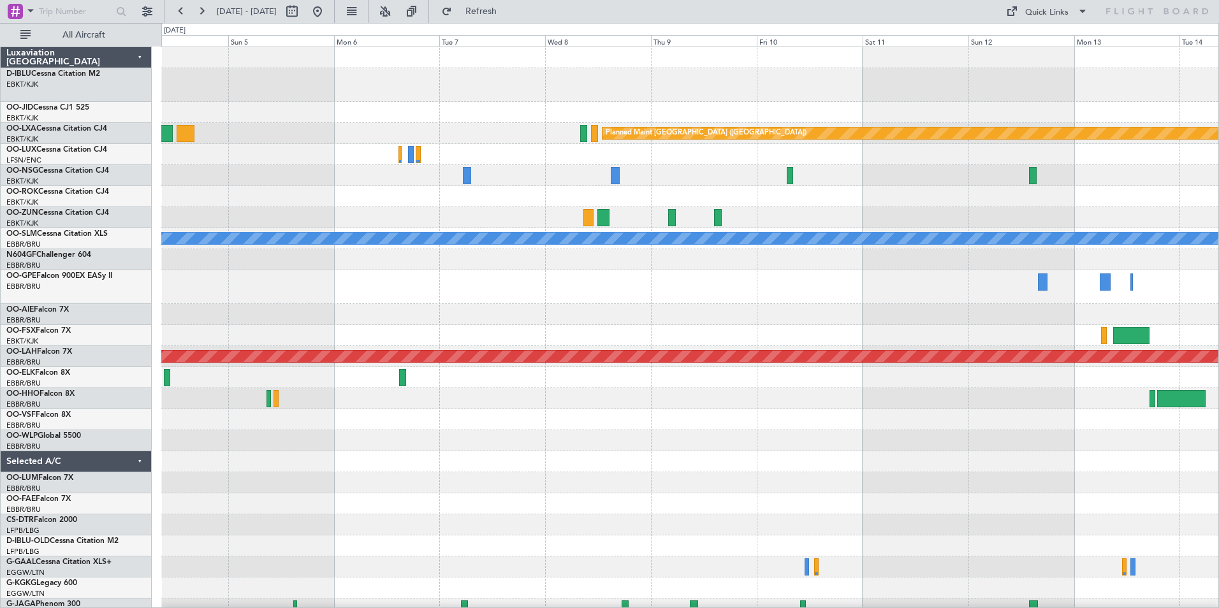
click at [955, 351] on div "Planned Maint [GEOGRAPHIC_DATA] ([GEOGRAPHIC_DATA]) Planned Maint [GEOGRAPHIC_D…" at bounding box center [689, 480] width 1057 height 867
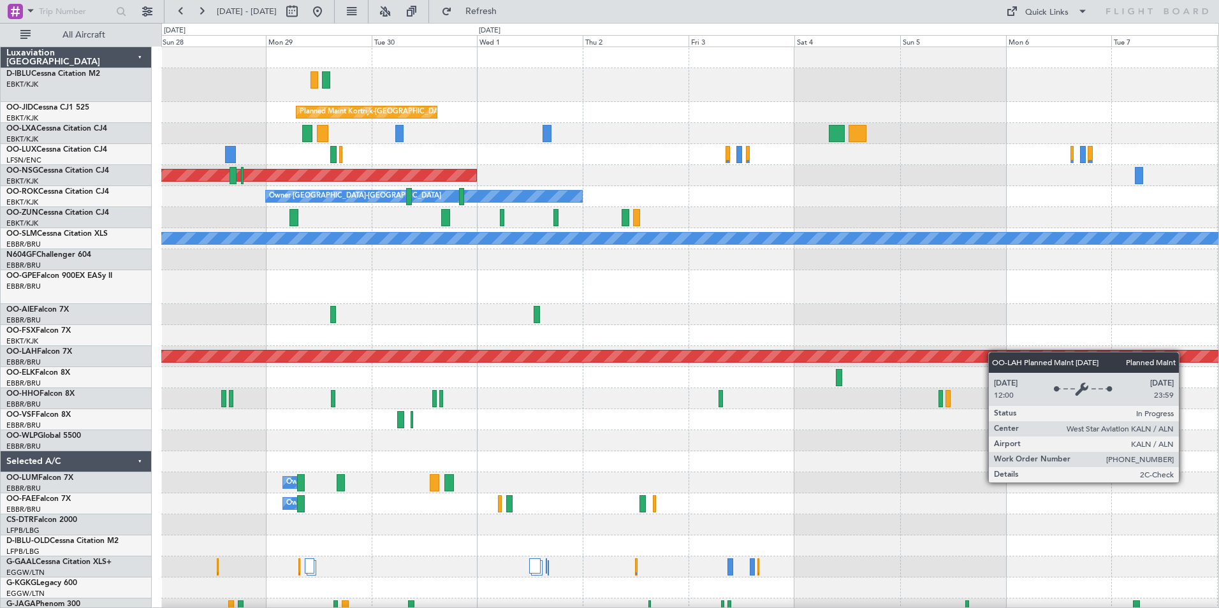
click at [1010, 352] on div "A/C Unavailable [GEOGRAPHIC_DATA]-[GEOGRAPHIC_DATA] A/C Unavailable [GEOGRAPHIC…" at bounding box center [689, 480] width 1057 height 867
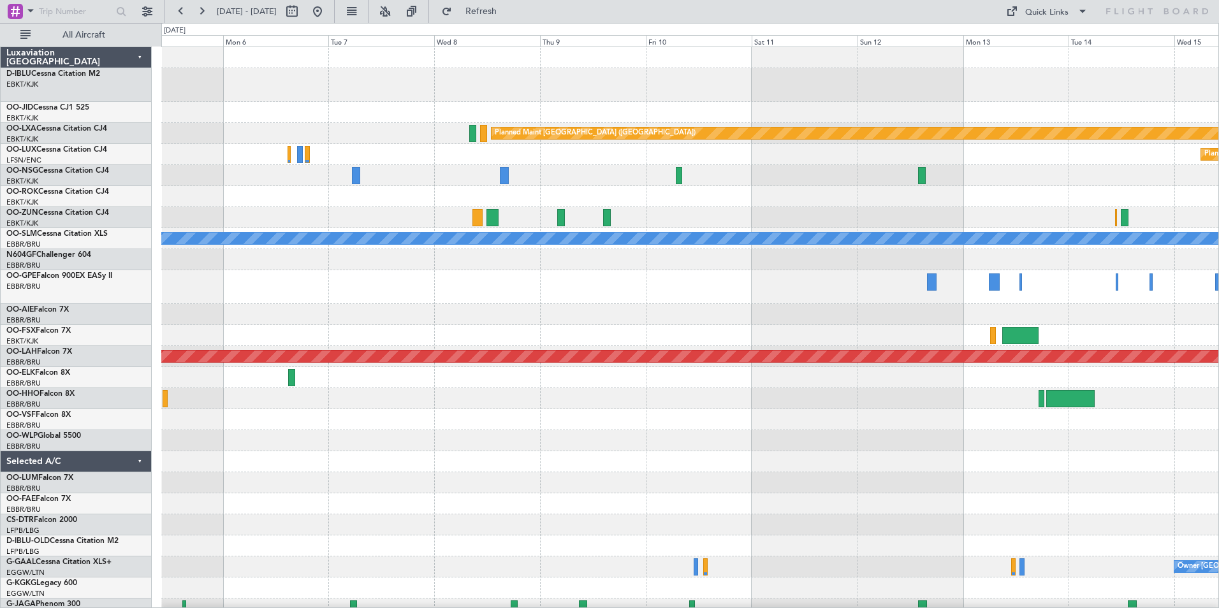
click at [435, 384] on div "Planned Maint [GEOGRAPHIC_DATA] ([GEOGRAPHIC_DATA]) Planned Maint [GEOGRAPHIC_D…" at bounding box center [689, 459] width 1057 height 825
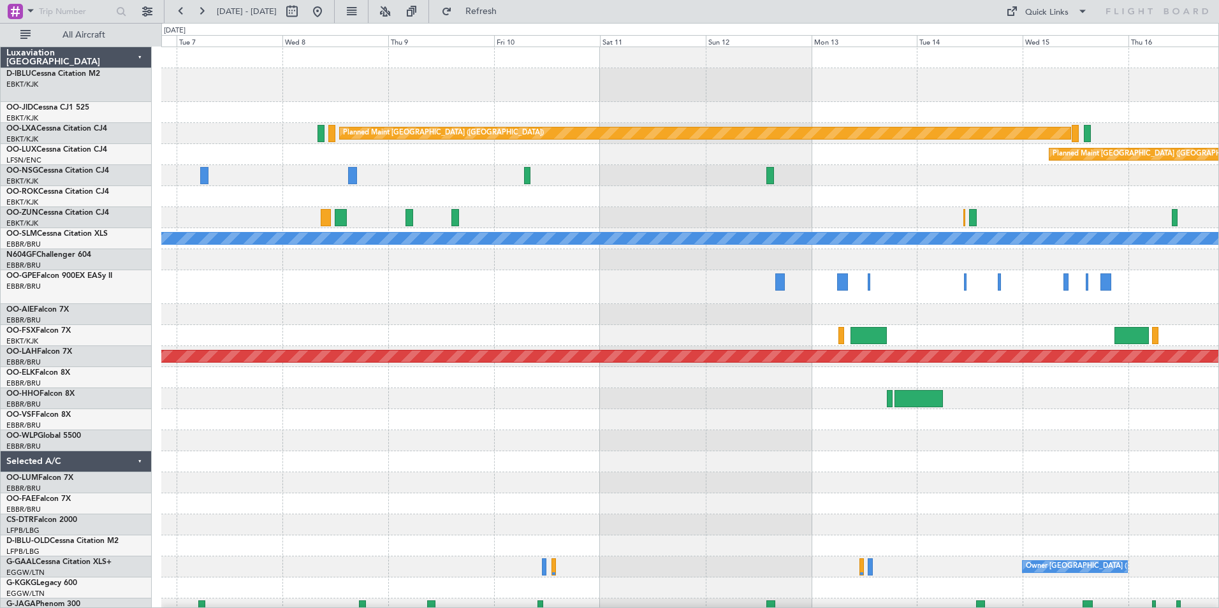
click at [575, 467] on div "Planned Maint [GEOGRAPHIC_DATA] ([GEOGRAPHIC_DATA]) Planned Maint [GEOGRAPHIC_D…" at bounding box center [689, 459] width 1057 height 825
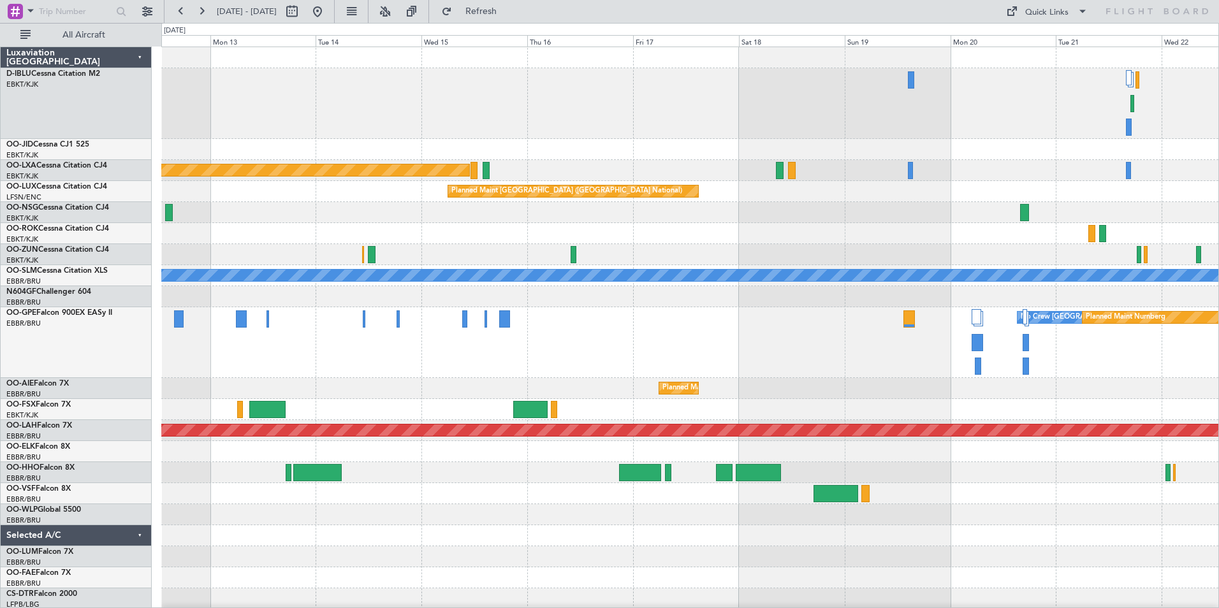
click at [755, 557] on div at bounding box center [689, 556] width 1057 height 21
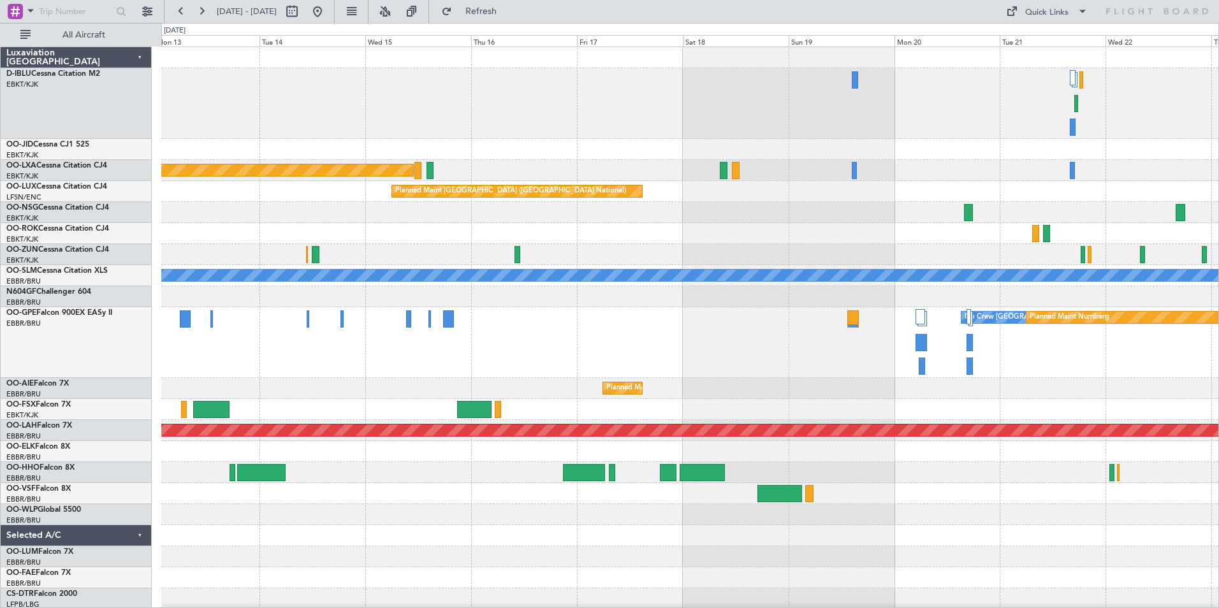
click at [810, 558] on div at bounding box center [689, 556] width 1057 height 21
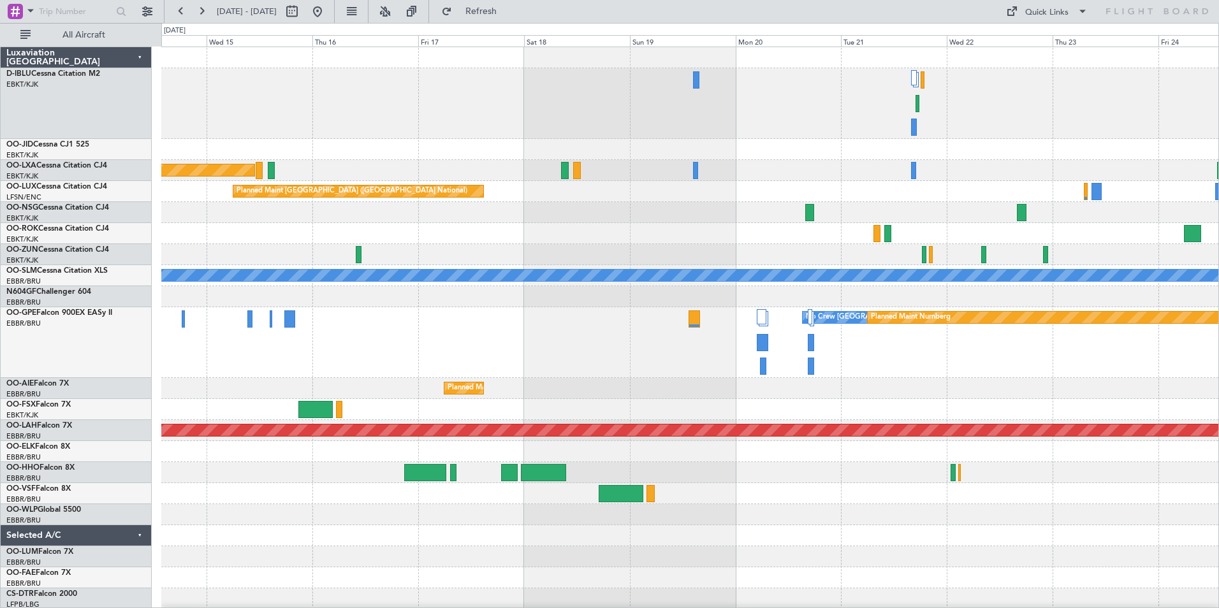
click at [822, 561] on div "Planned Maint [GEOGRAPHIC_DATA] ([GEOGRAPHIC_DATA]) Planned Maint [GEOGRAPHIC_D…" at bounding box center [689, 517] width 1057 height 941
click at [929, 551] on div "Planned Maint [GEOGRAPHIC_DATA] ([GEOGRAPHIC_DATA]) Planned Maint [GEOGRAPHIC_D…" at bounding box center [689, 517] width 1057 height 941
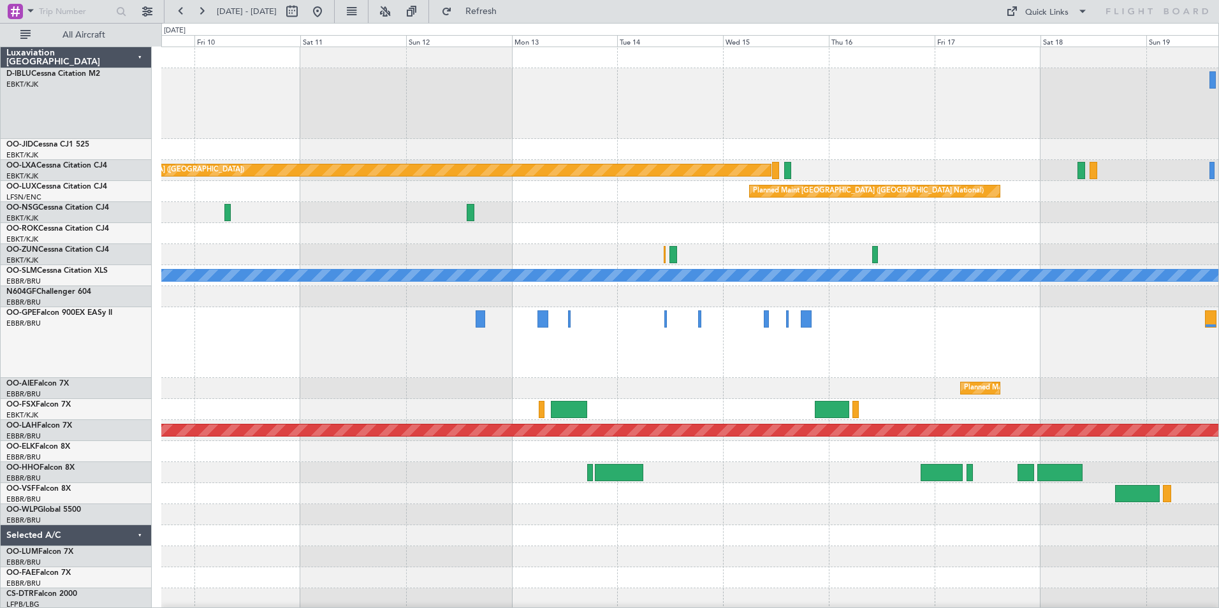
click at [886, 374] on div "No Crew [GEOGRAPHIC_DATA] ([GEOGRAPHIC_DATA] National) Planned Maint Nurnberg" at bounding box center [689, 342] width 1057 height 71
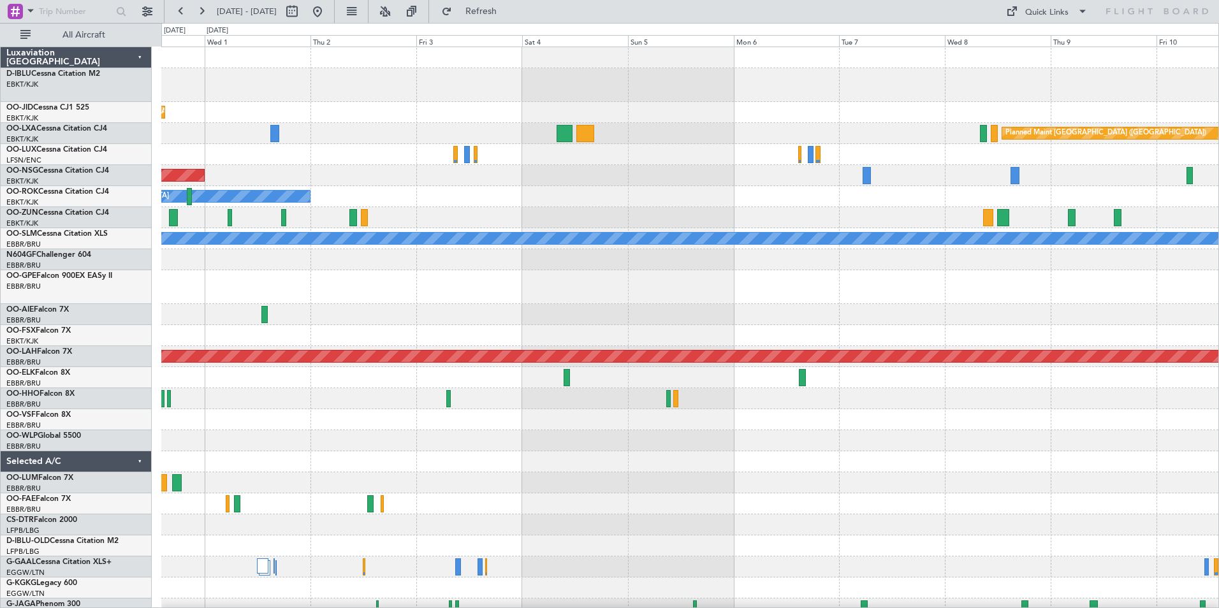
click at [997, 448] on div "Planned Maint Kortrijk-[GEOGRAPHIC_DATA] Planned Maint [GEOGRAPHIC_DATA] ([GEOG…" at bounding box center [689, 480] width 1057 height 867
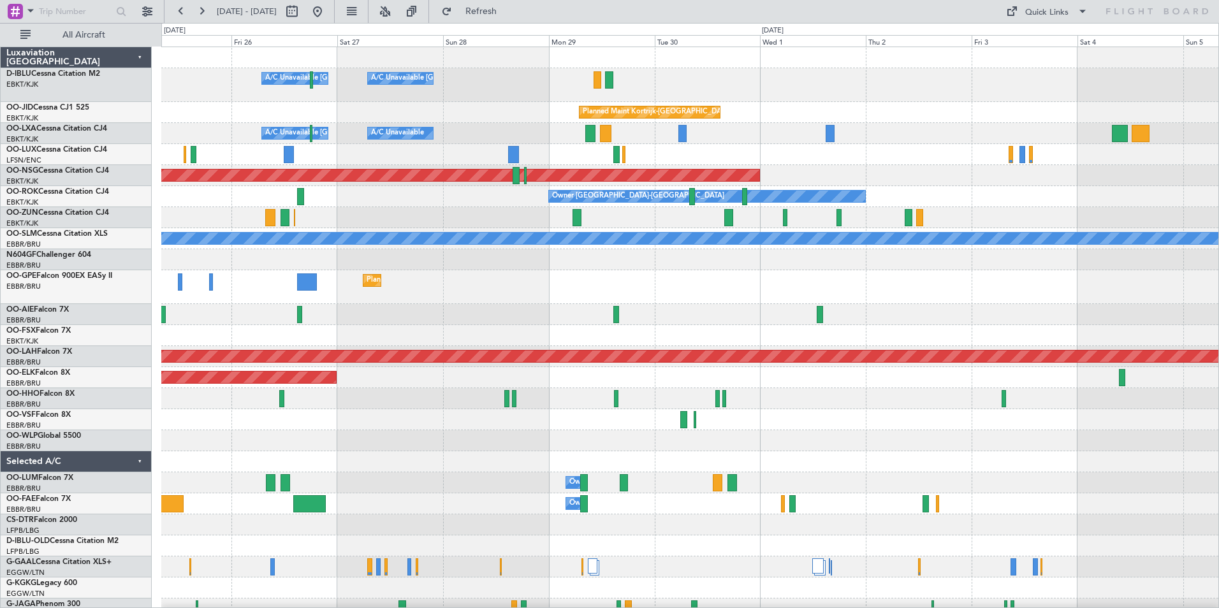
click at [1135, 493] on div "A/C Unavailable [GEOGRAPHIC_DATA]-[GEOGRAPHIC_DATA] A/C Unavailable [GEOGRAPHIC…" at bounding box center [689, 480] width 1057 height 867
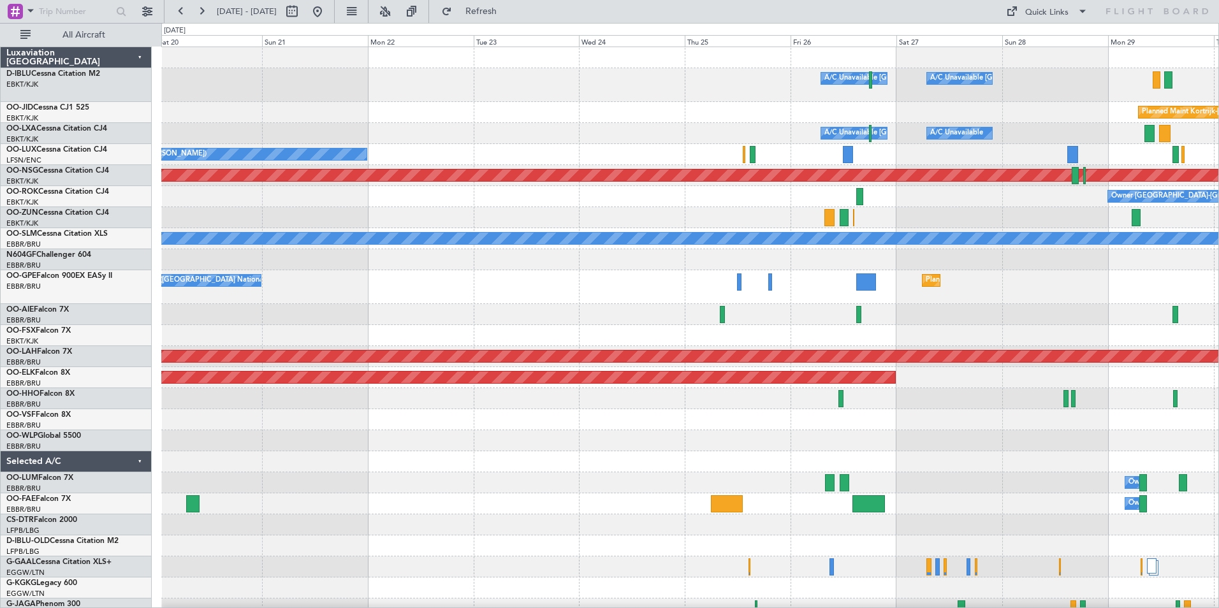
click at [1204, 499] on div "A/C Unavailable [GEOGRAPHIC_DATA]-[GEOGRAPHIC_DATA] A/C Unavailable [GEOGRAPHIC…" at bounding box center [689, 480] width 1057 height 867
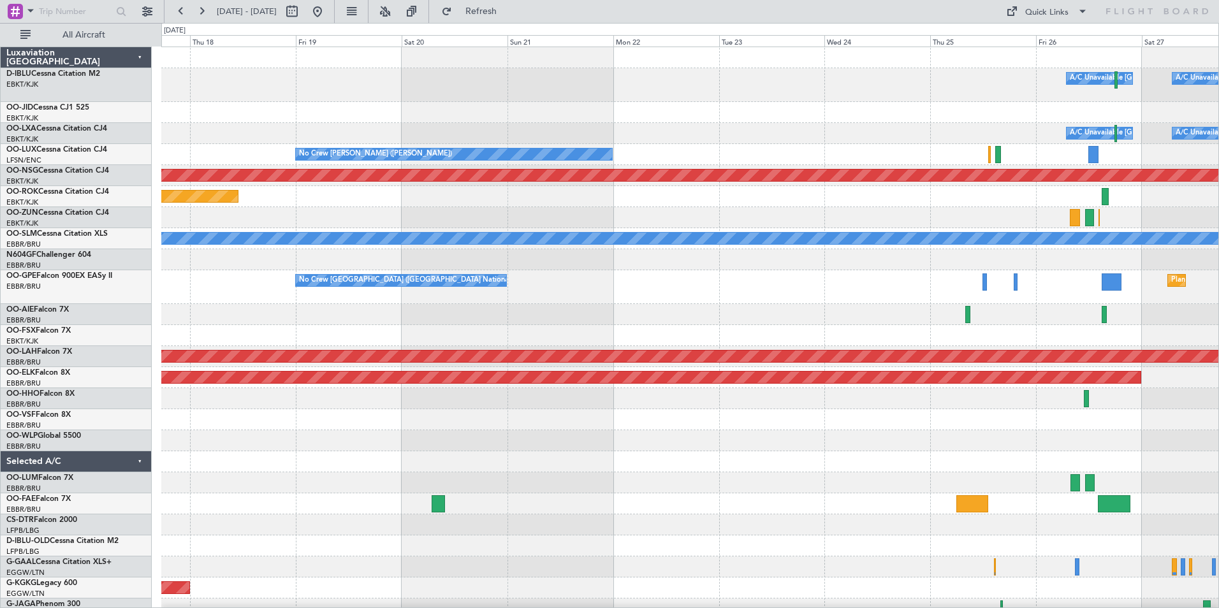
click at [891, 460] on div "A/C Unavailable [GEOGRAPHIC_DATA]-[GEOGRAPHIC_DATA] A/C Unavailable [GEOGRAPHIC…" at bounding box center [689, 480] width 1057 height 867
